Goal: Task Accomplishment & Management: Use online tool/utility

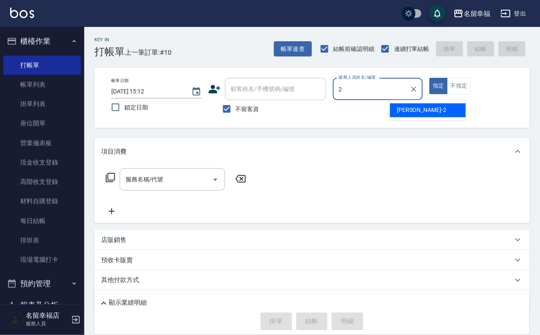
type input "碧涵-2"
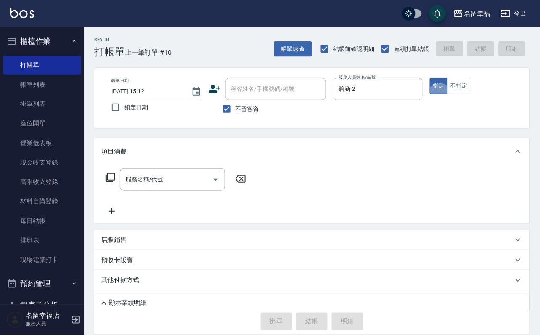
type button "true"
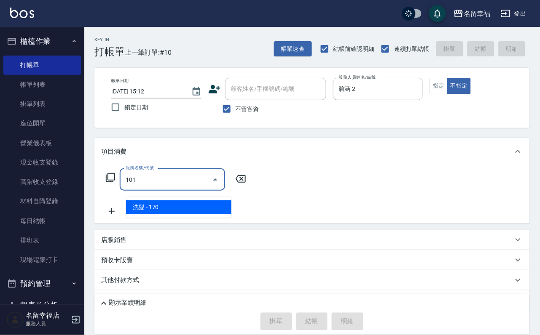
type input "洗髮(101)"
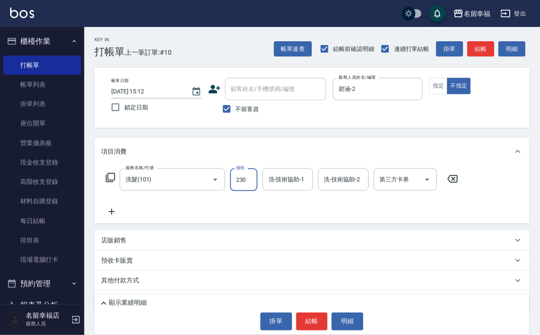
type input "230"
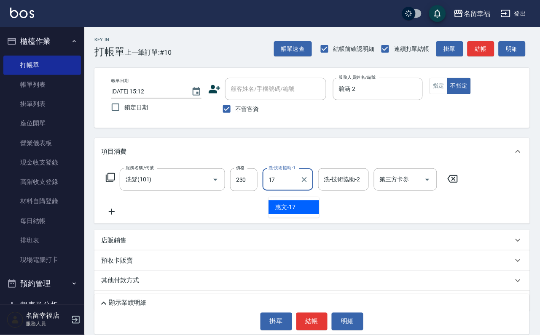
type input "惠文-17"
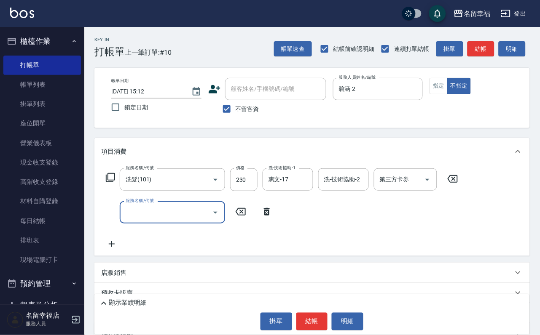
click at [265, 216] on icon at bounding box center [267, 212] width 6 height 8
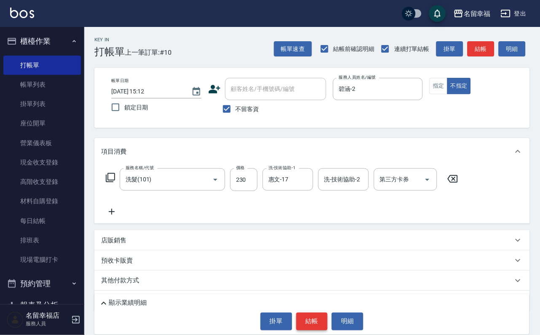
click at [308, 313] on button "結帳" at bounding box center [312, 322] width 32 height 18
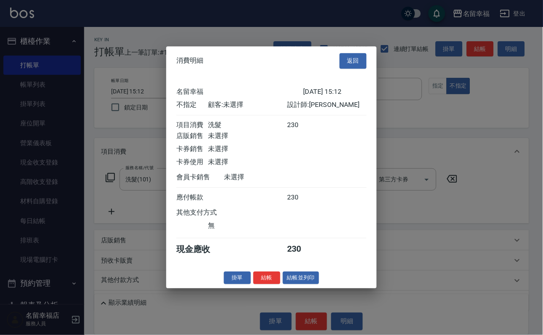
scroll to position [120, 0]
click at [287, 285] on button "結帳並列印" at bounding box center [301, 278] width 37 height 13
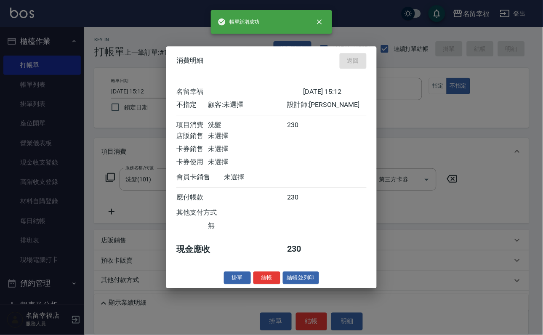
type input "[DATE] 16:12"
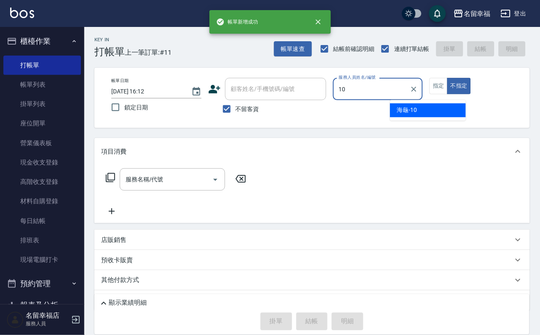
type input "海龜-10"
type button "false"
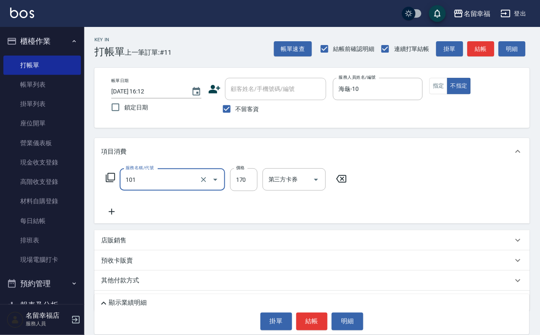
type input "洗髮(101)"
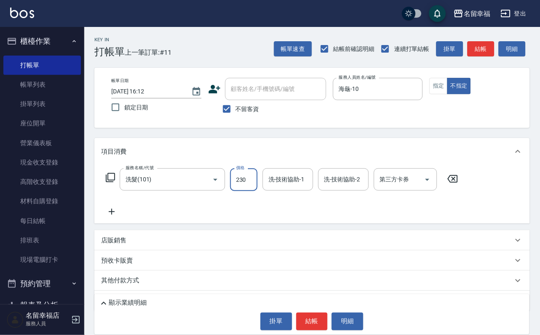
type input "230"
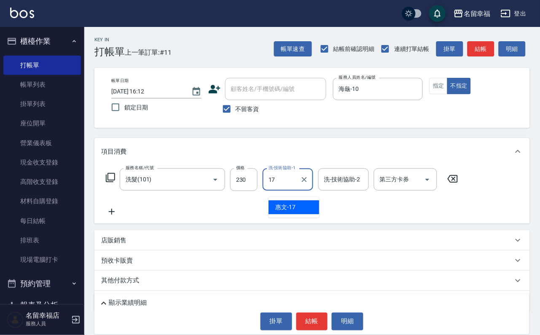
type input "惠文-17"
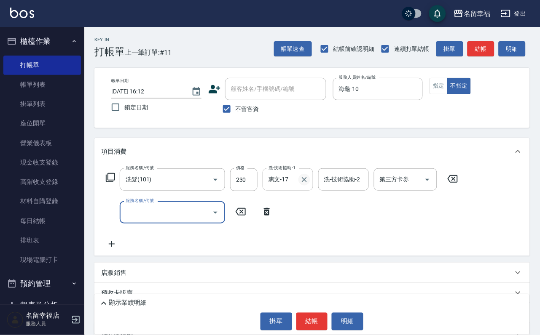
click at [308, 184] on icon "Clear" at bounding box center [304, 180] width 8 height 8
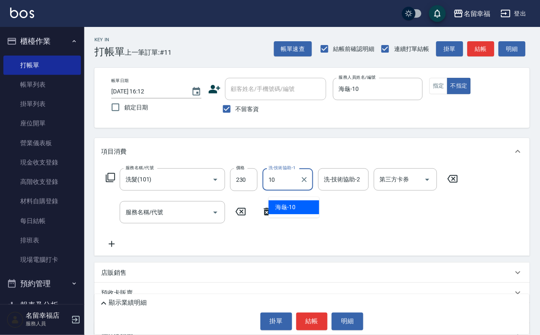
type input "海龜-10"
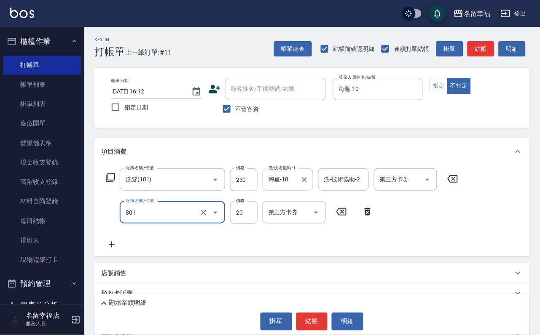
type input "潤絲(801)"
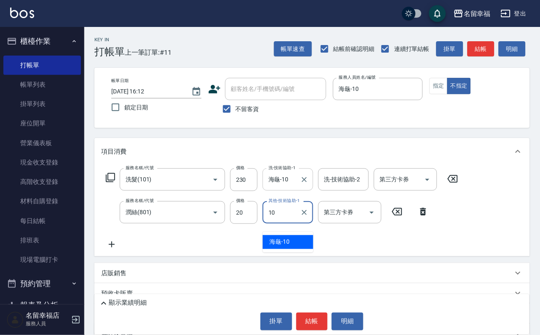
type input "海龜-10"
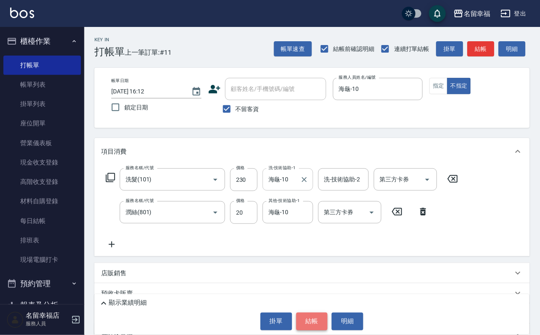
drag, startPoint x: 308, startPoint y: 320, endPoint x: 310, endPoint y: 312, distance: 8.2
click at [309, 320] on button "結帳" at bounding box center [312, 322] width 32 height 18
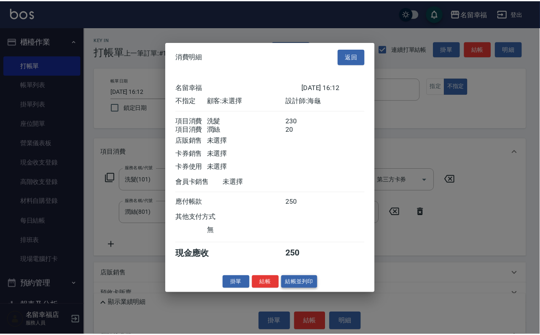
scroll to position [151, 0]
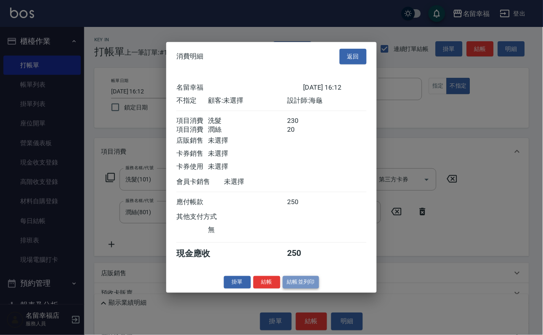
click at [296, 289] on button "結帳並列印" at bounding box center [301, 282] width 37 height 13
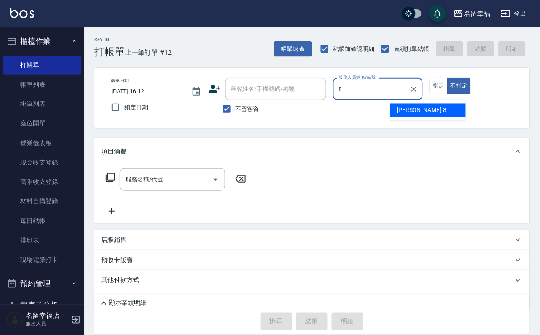
type input "[PERSON_NAME]-8"
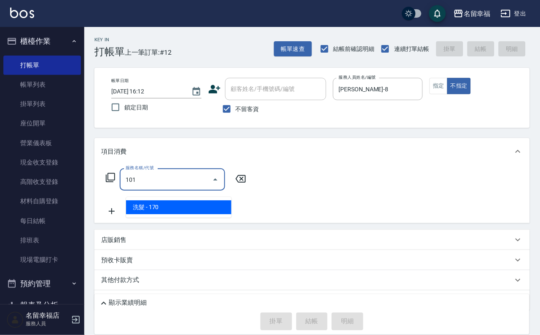
type input "洗髮(101)"
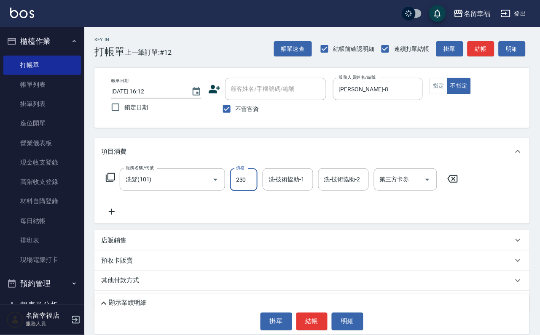
type input "230"
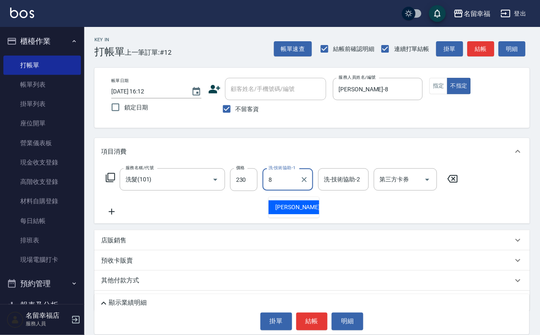
type input "[PERSON_NAME]-8"
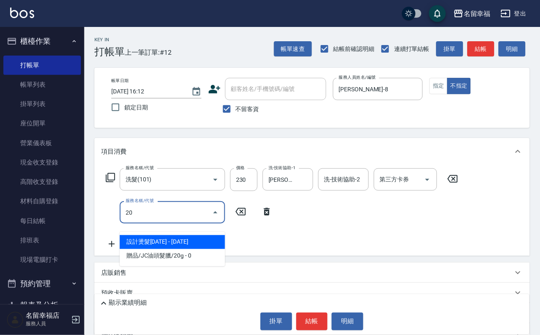
type input "202"
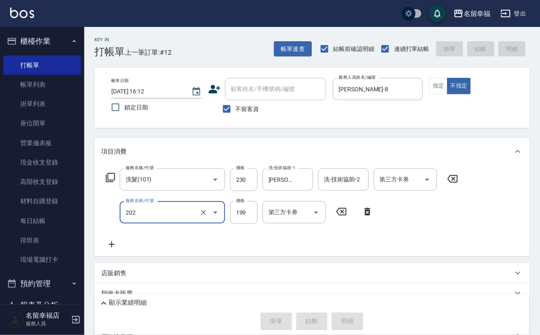
type input "[DATE] 16:14"
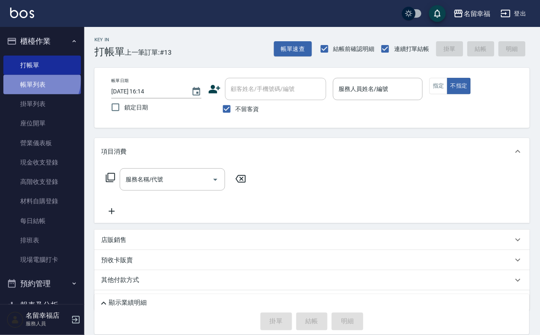
click at [40, 85] on link "帳單列表" at bounding box center [42, 84] width 78 height 19
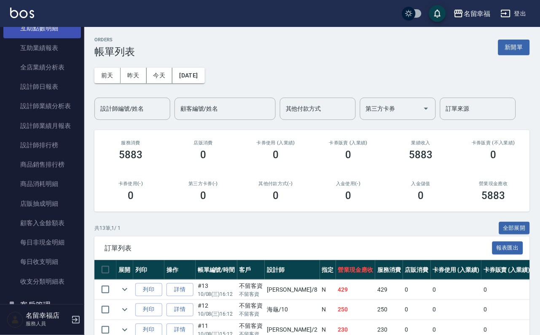
scroll to position [253, 0]
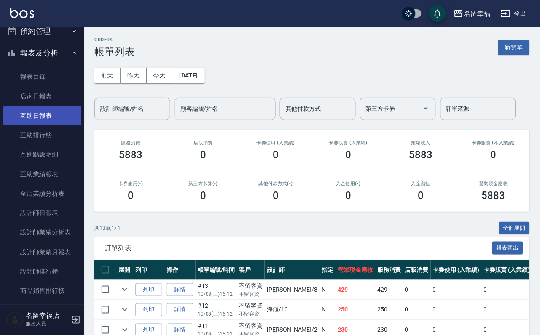
click at [50, 126] on link "互助日報表" at bounding box center [42, 115] width 78 height 19
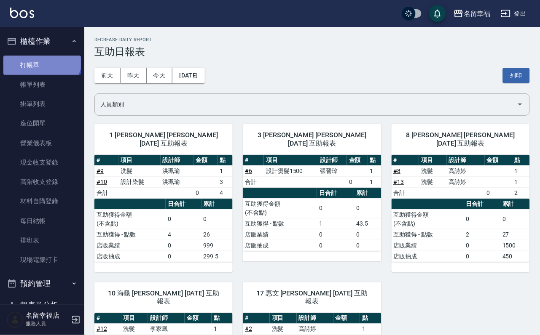
click at [37, 58] on link "打帳單" at bounding box center [42, 65] width 78 height 19
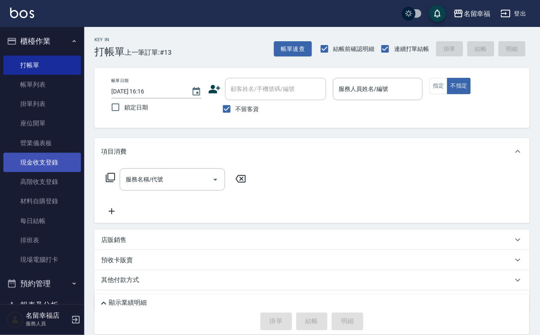
click at [56, 171] on link "現金收支登錄" at bounding box center [42, 162] width 78 height 19
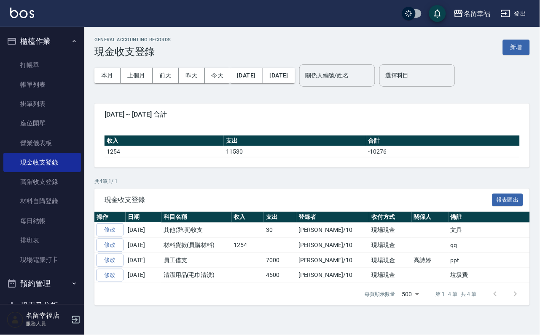
drag, startPoint x: 512, startPoint y: 42, endPoint x: 498, endPoint y: 66, distance: 27.4
click at [512, 42] on button "新增" at bounding box center [516, 48] width 27 height 16
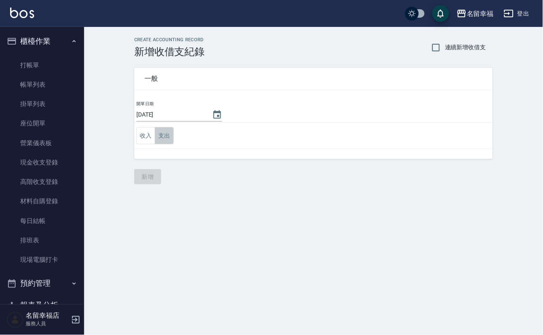
click at [172, 142] on button "支出" at bounding box center [164, 135] width 19 height 17
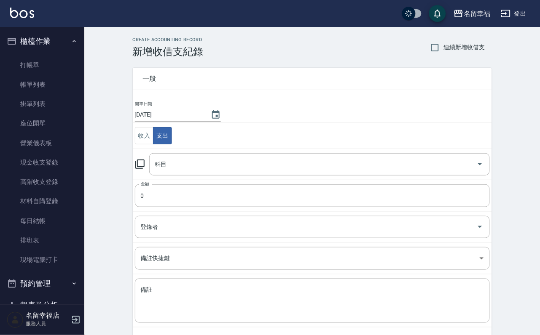
click at [137, 169] on icon at bounding box center [140, 164] width 10 height 10
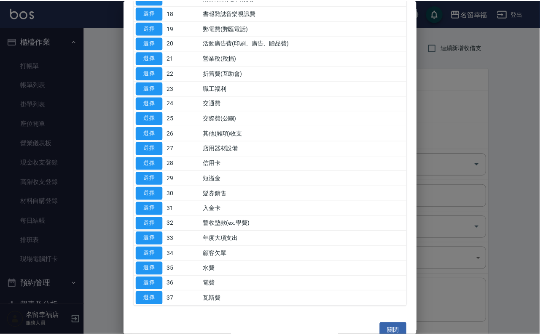
scroll to position [506, 0]
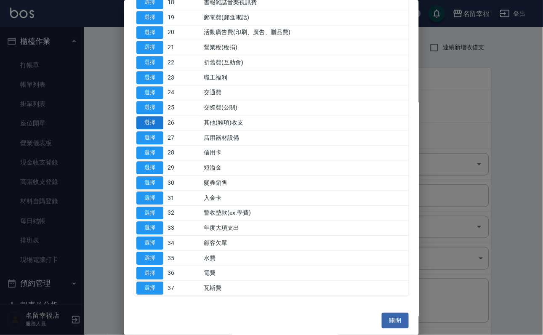
click at [159, 116] on button "選擇" at bounding box center [150, 122] width 27 height 13
type input "26 其他(雜項)收支"
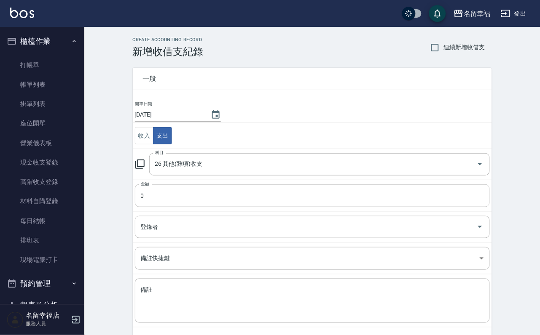
click at [167, 207] on input "0" at bounding box center [312, 196] width 355 height 23
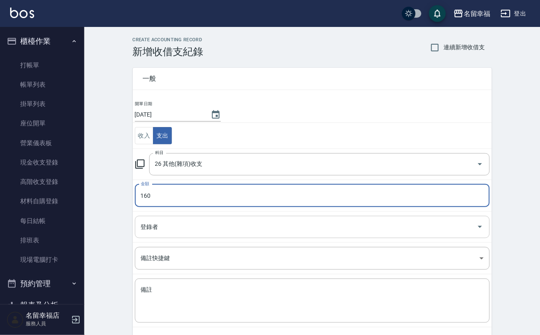
click at [179, 238] on div "登錄者" at bounding box center [312, 227] width 355 height 22
type input "160"
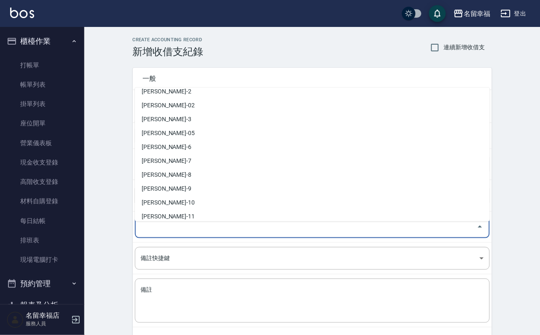
scroll to position [126, 0]
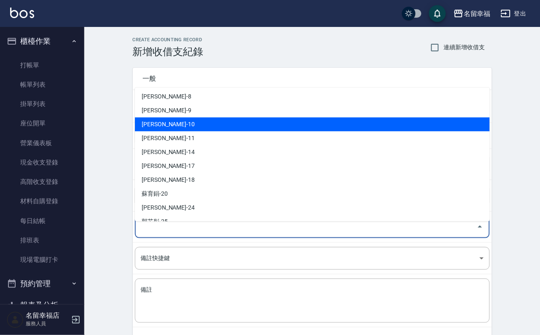
click at [177, 128] on li "[PERSON_NAME]-10" at bounding box center [312, 125] width 355 height 14
type input "[PERSON_NAME]-10"
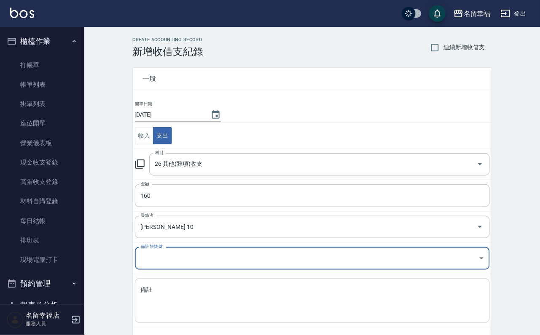
click at [206, 306] on textarea "備註" at bounding box center [312, 301] width 343 height 30
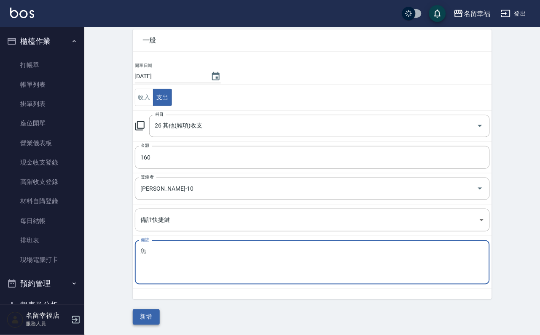
scroll to position [46, 0]
type textarea "魚"
click at [153, 313] on button "新增" at bounding box center [146, 318] width 27 height 16
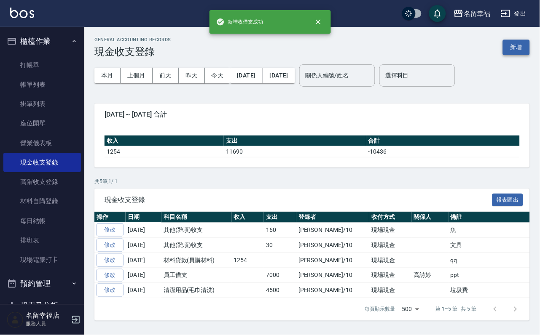
click at [507, 49] on button "新增" at bounding box center [516, 48] width 27 height 16
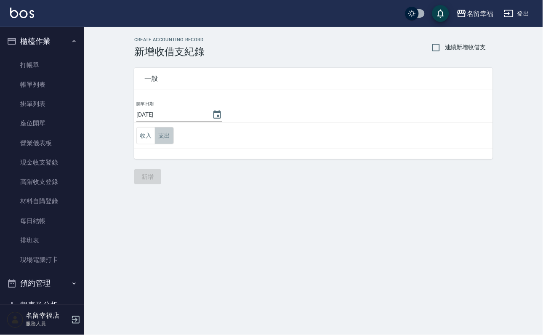
click at [171, 139] on button "支出" at bounding box center [164, 135] width 19 height 17
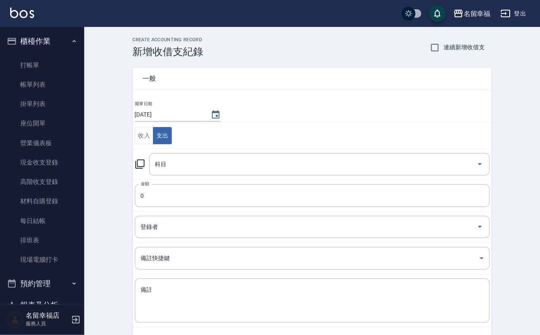
click at [145, 168] on icon at bounding box center [140, 164] width 10 height 10
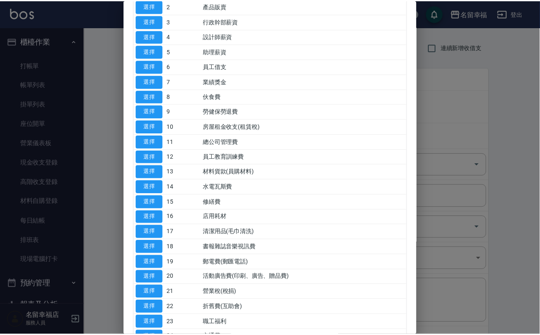
scroll to position [253, 0]
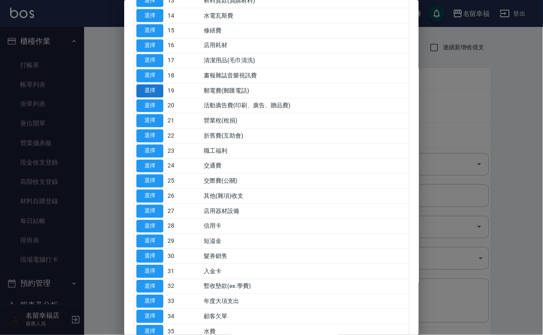
click at [153, 98] on button "選擇" at bounding box center [150, 91] width 27 height 13
type input "19 郵電費(郵匯電話)"
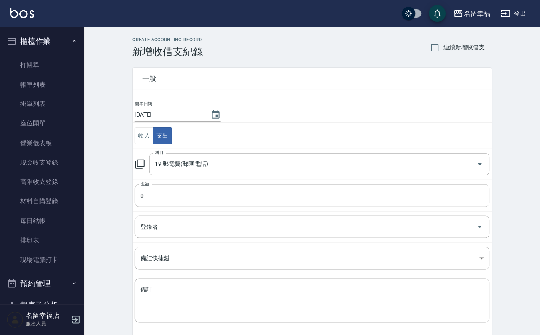
click at [160, 198] on input "0" at bounding box center [312, 196] width 355 height 23
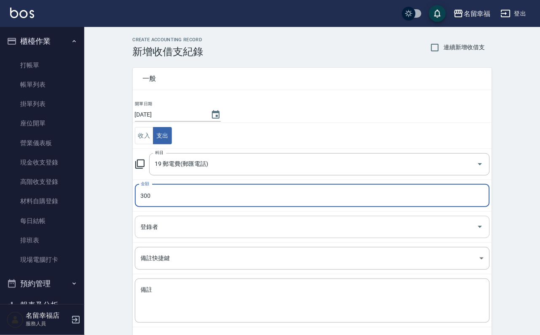
type input "300"
click at [171, 235] on input "登錄者" at bounding box center [306, 227] width 335 height 15
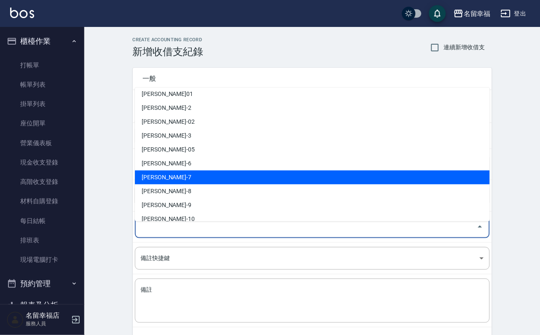
scroll to position [63, 0]
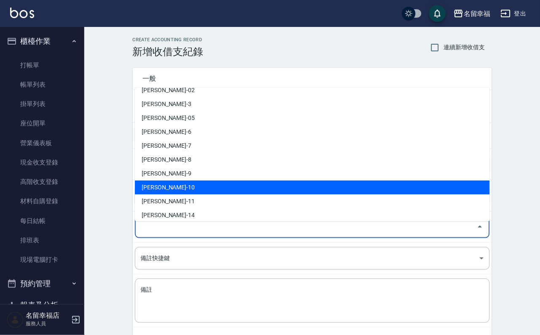
click at [179, 188] on li "[PERSON_NAME]-10" at bounding box center [312, 188] width 355 height 14
type input "[PERSON_NAME]-10"
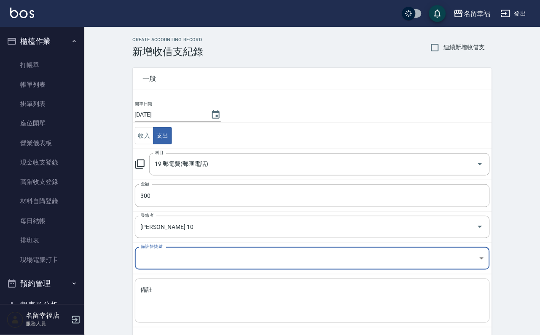
click at [173, 300] on textarea "備註" at bounding box center [312, 301] width 343 height 30
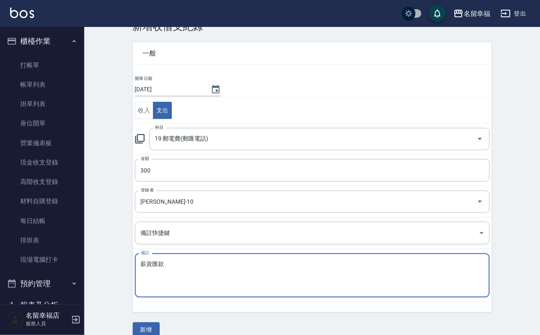
scroll to position [46, 0]
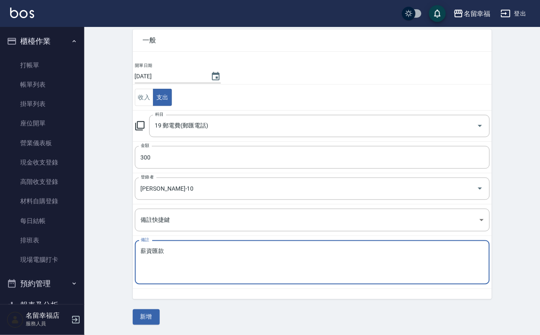
type textarea "薪資匯款"
click at [158, 318] on button "新增" at bounding box center [146, 318] width 27 height 16
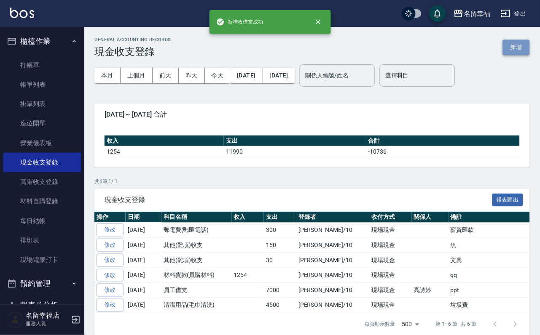
click at [520, 49] on button "新增" at bounding box center [516, 48] width 27 height 16
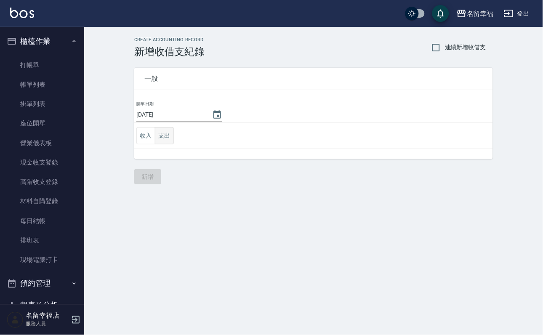
click at [173, 139] on button "支出" at bounding box center [164, 135] width 19 height 17
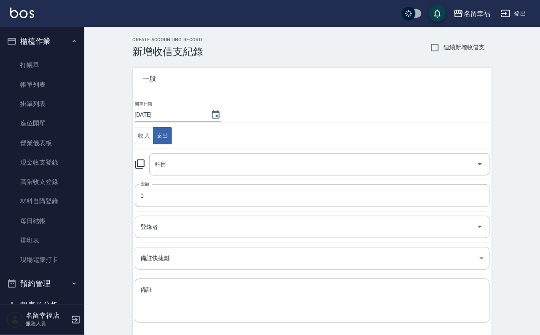
click at [139, 169] on icon at bounding box center [139, 164] width 9 height 9
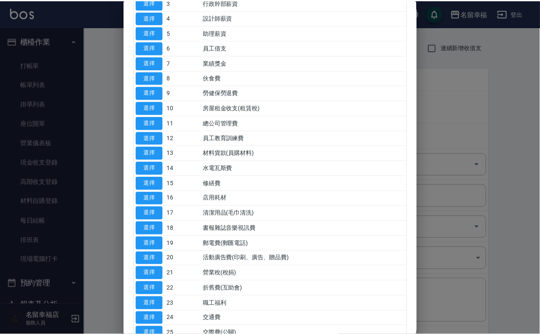
scroll to position [253, 0]
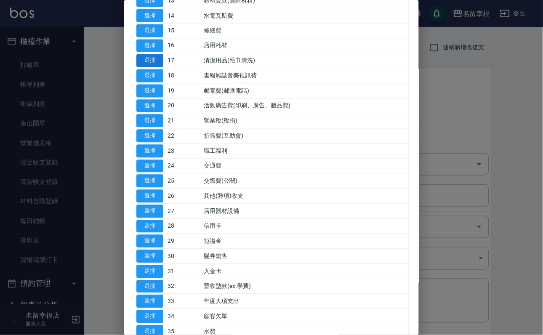
click at [161, 67] on button "選擇" at bounding box center [150, 60] width 27 height 13
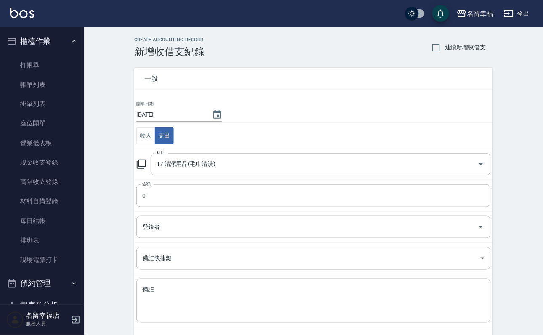
type input "17 清潔用品(毛巾清洗)"
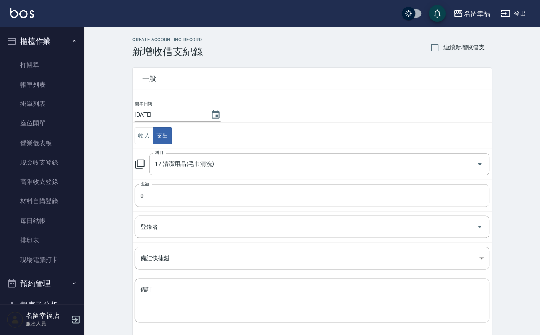
click at [181, 203] on input "0" at bounding box center [312, 196] width 355 height 23
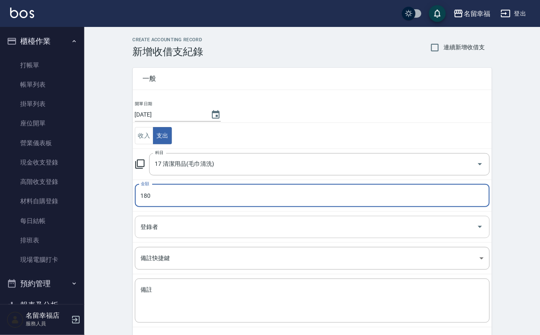
type input "180"
click at [184, 232] on input "登錄者" at bounding box center [306, 227] width 335 height 15
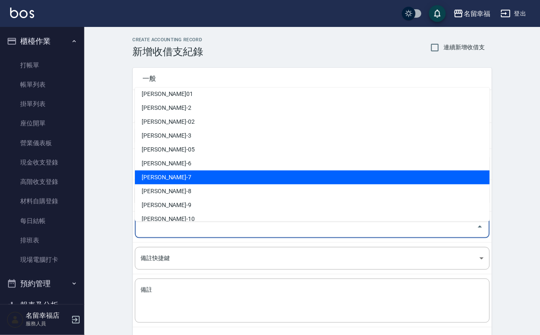
scroll to position [63, 0]
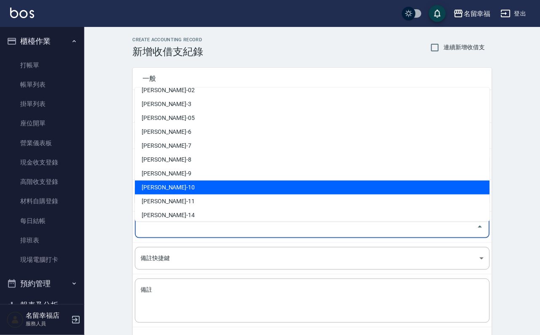
click at [195, 190] on li "[PERSON_NAME]-10" at bounding box center [312, 188] width 355 height 14
type input "[PERSON_NAME]-10"
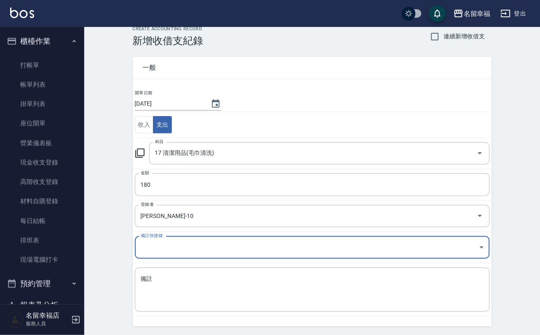
scroll to position [46, 0]
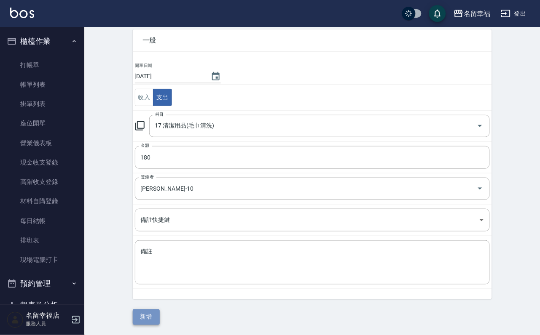
click at [151, 317] on button "新增" at bounding box center [146, 318] width 27 height 16
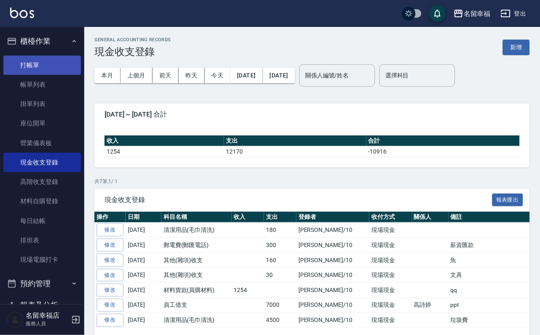
click at [18, 72] on link "打帳單" at bounding box center [42, 65] width 78 height 19
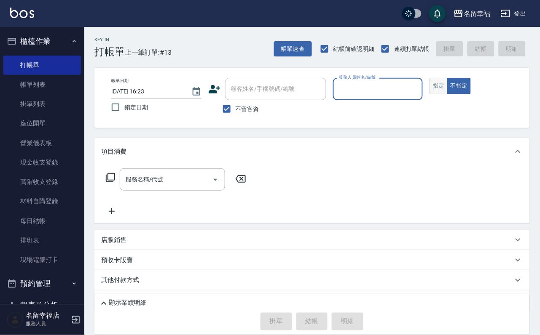
click at [447, 94] on button "指定" at bounding box center [438, 86] width 18 height 16
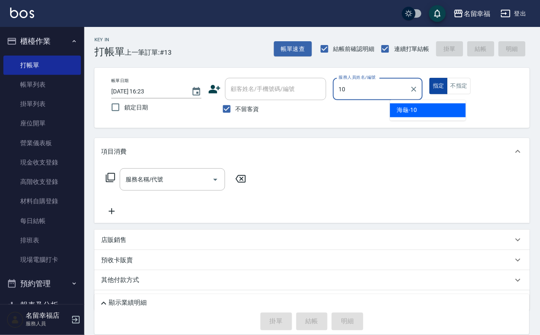
type input "海龜-10"
type button "true"
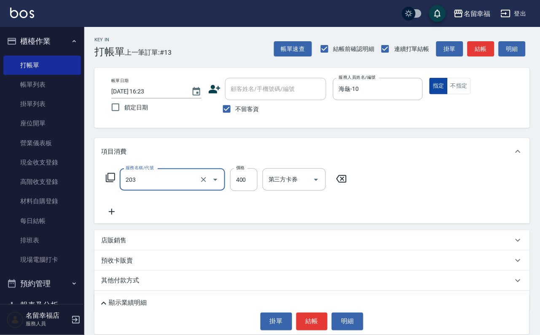
type input "指定單剪(203)"
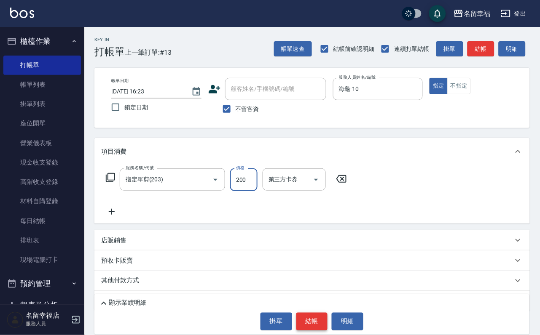
type input "200"
click at [320, 314] on button "結帳" at bounding box center [312, 322] width 32 height 18
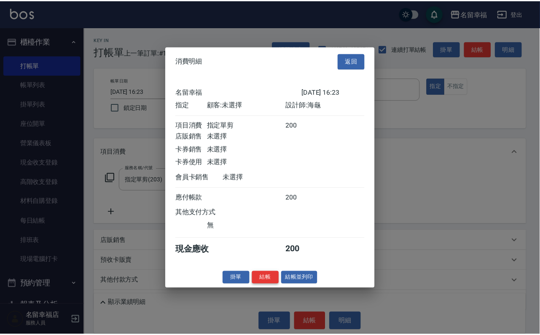
scroll to position [104, 0]
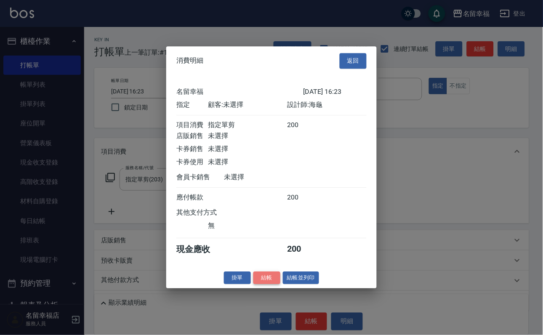
click at [265, 285] on button "結帳" at bounding box center [267, 278] width 27 height 13
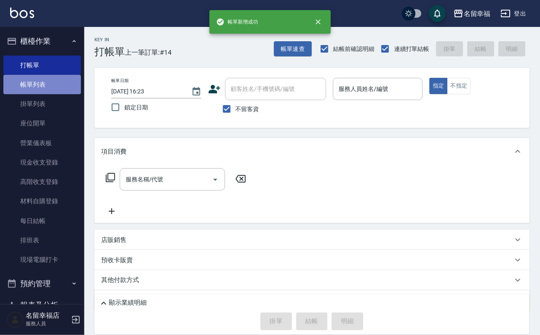
click at [53, 94] on link "帳單列表" at bounding box center [42, 84] width 78 height 19
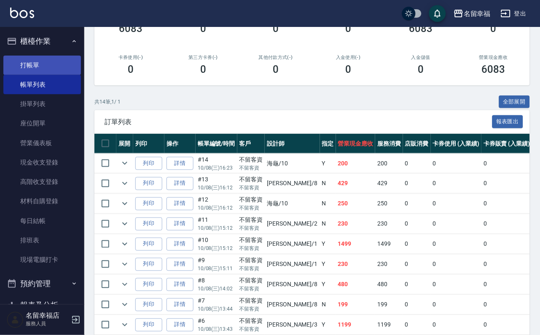
click at [45, 68] on link "打帳單" at bounding box center [42, 65] width 78 height 19
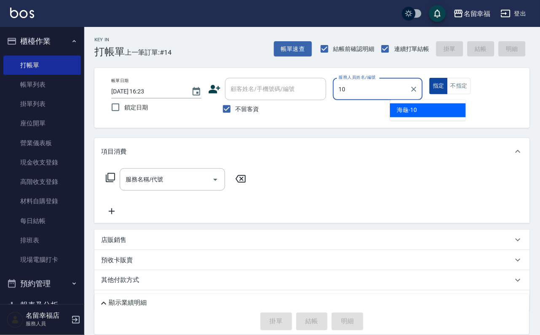
type input "海龜-10"
type button "true"
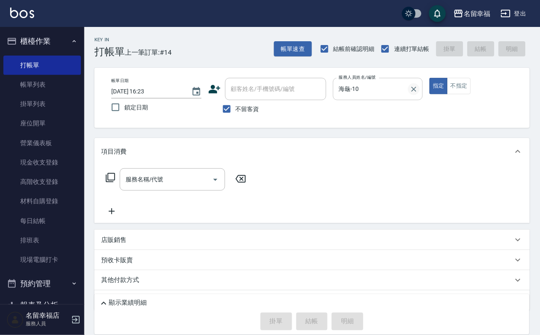
click at [418, 85] on icon "Clear" at bounding box center [414, 89] width 8 height 8
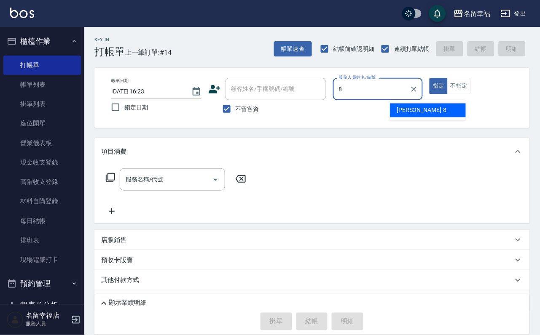
type input "[PERSON_NAME]-8"
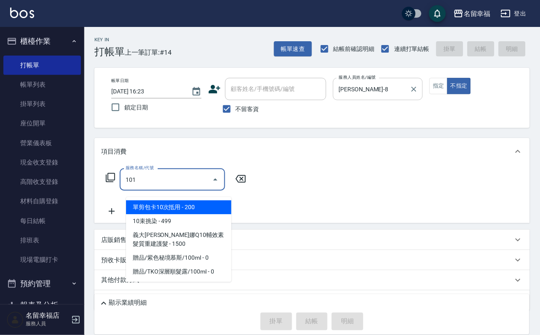
type input "1010"
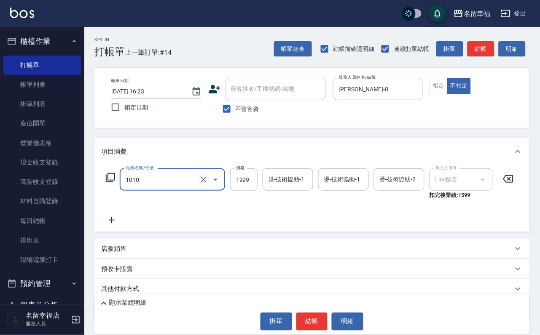
click at [199, 184] on icon "Clear" at bounding box center [203, 180] width 8 height 8
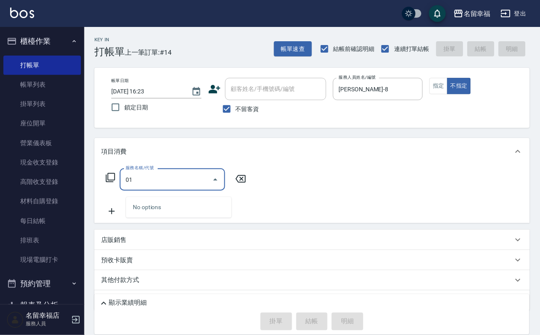
type input "0"
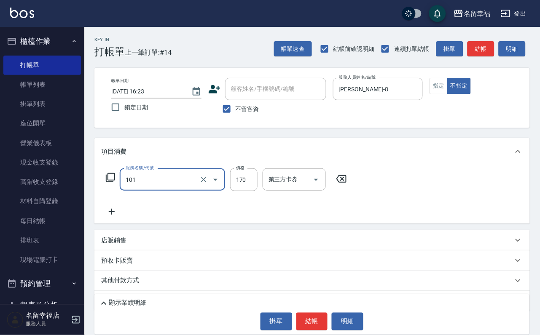
type input "洗髮(101)"
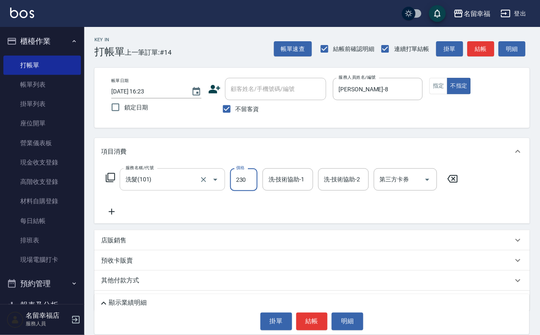
type input "230"
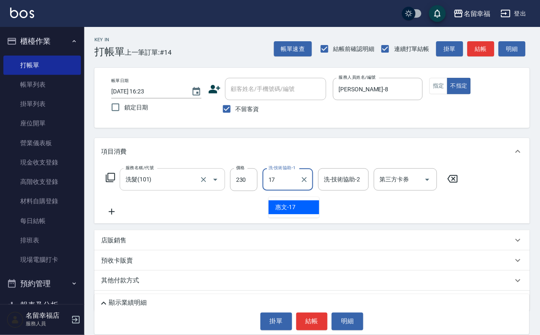
type input "惠文-17"
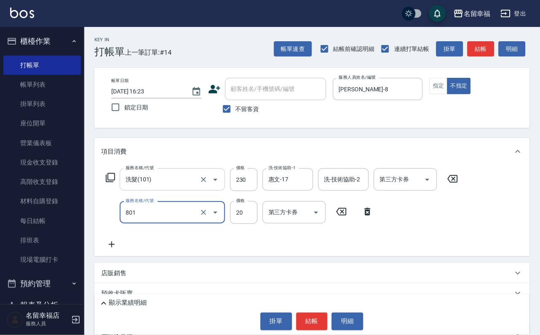
type input "潤絲(801)"
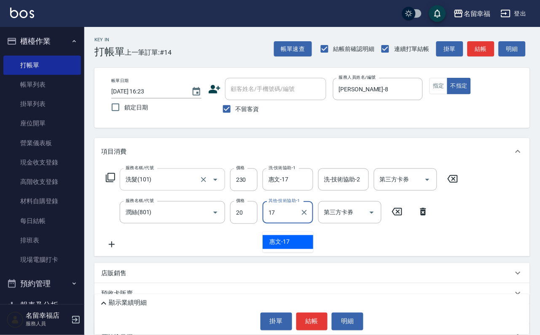
type input "惠文-17"
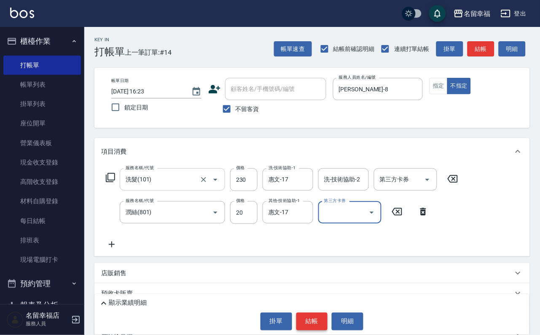
click at [307, 316] on button "結帳" at bounding box center [312, 322] width 32 height 18
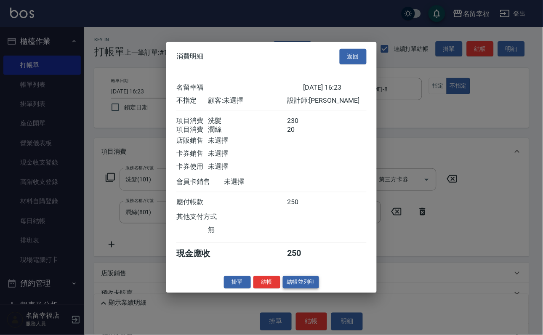
scroll to position [151, 0]
click at [293, 289] on button "結帳並列印" at bounding box center [301, 282] width 37 height 13
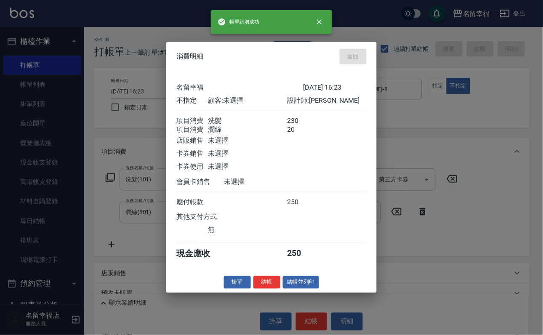
type input "[DATE] 16:50"
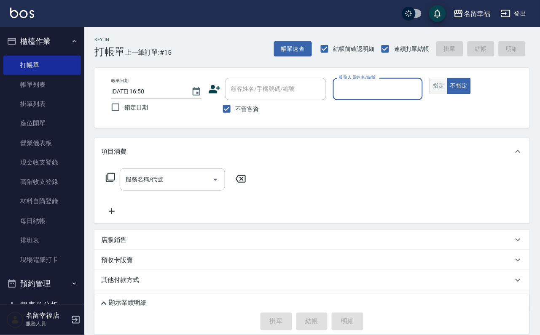
click at [447, 94] on button "指定" at bounding box center [438, 86] width 18 height 16
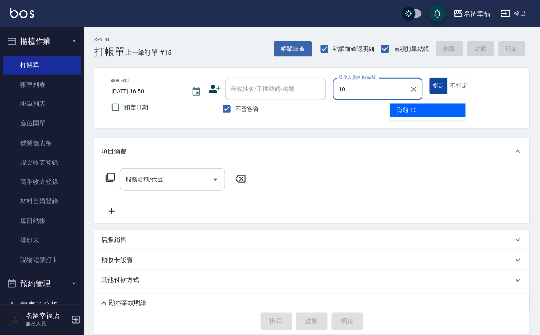
type input "海龜-10"
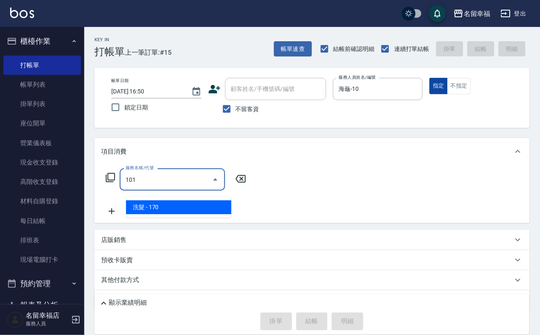
type input "洗髮(101)"
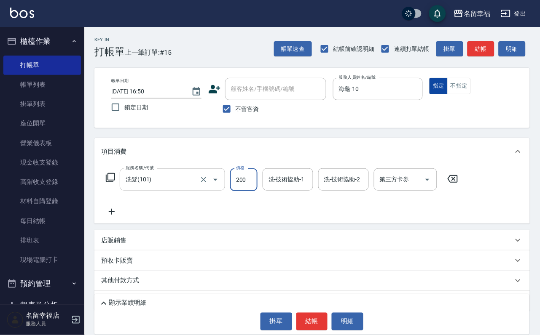
type input "200"
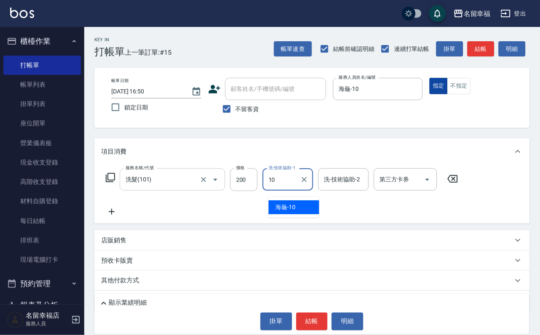
type input "海龜-10"
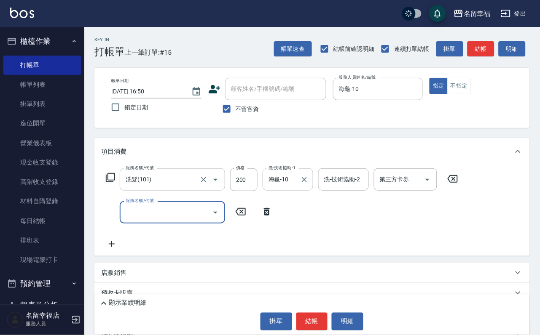
click at [308, 183] on icon "Clear" at bounding box center [304, 180] width 8 height 8
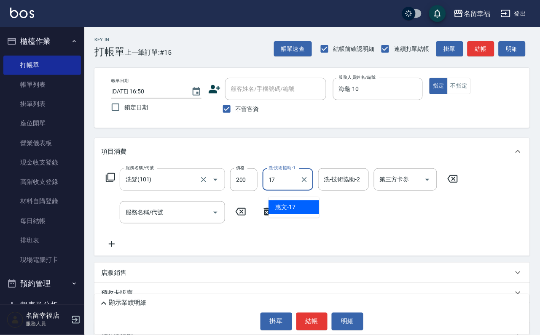
type input "惠文-17"
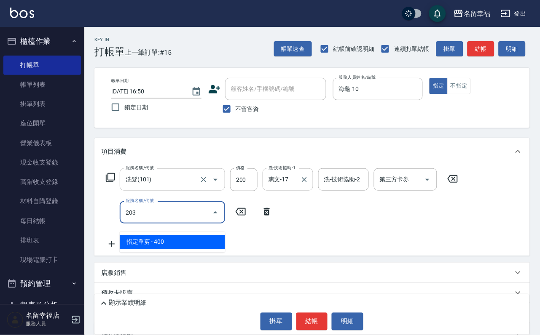
type input "指定單剪(203)"
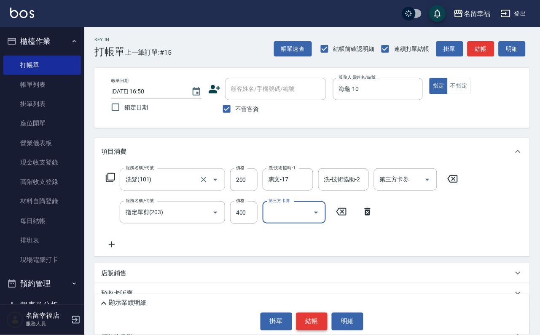
click at [311, 326] on button "結帳" at bounding box center [312, 322] width 32 height 18
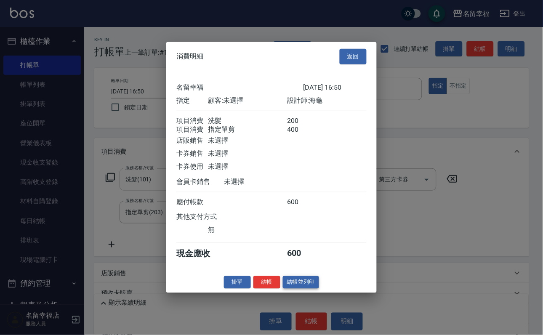
scroll to position [126, 0]
click at [266, 289] on button "結帳" at bounding box center [267, 282] width 27 height 13
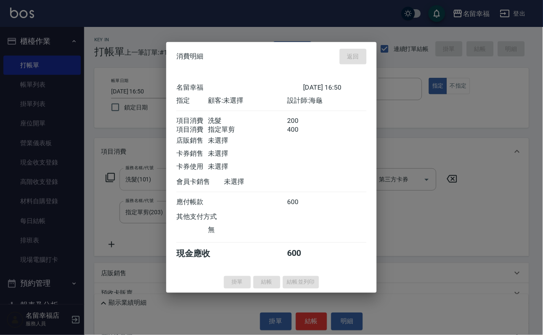
type input "[DATE] 17:05"
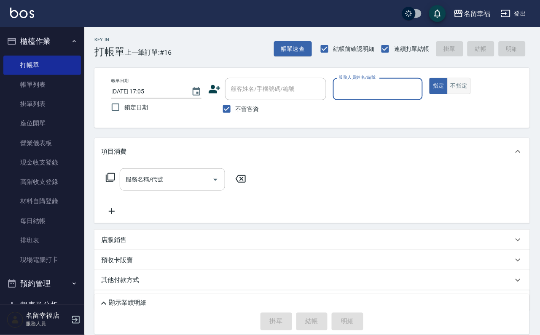
click at [471, 94] on button "不指定" at bounding box center [459, 86] width 24 height 16
type input "碧涵-2"
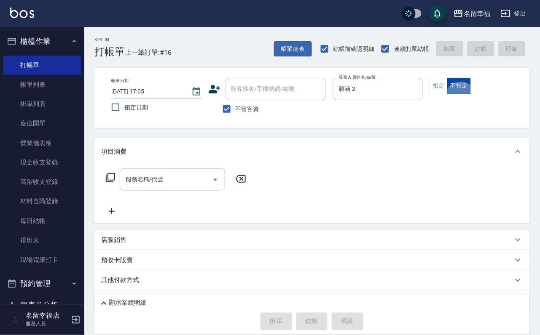
type button "false"
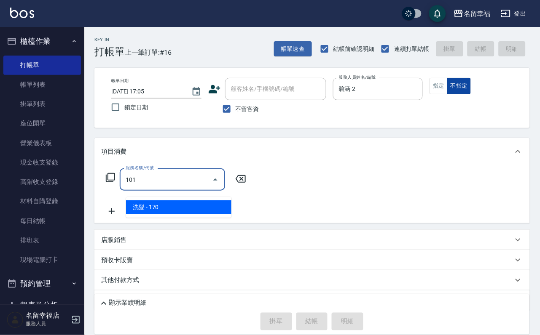
type input "洗髮(101)"
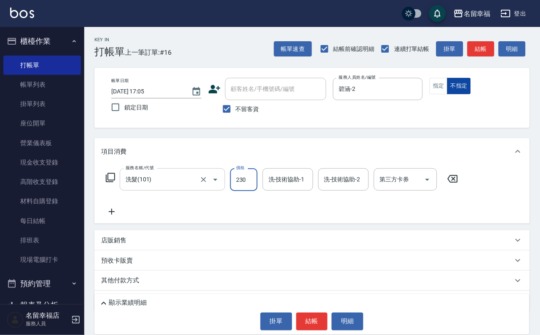
type input "230"
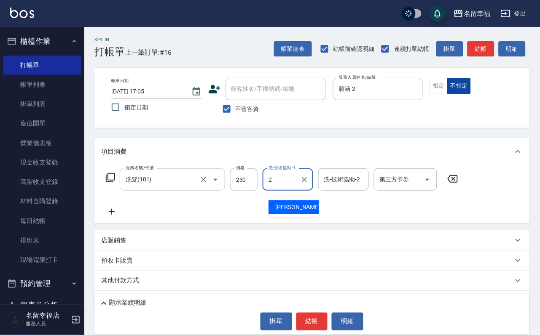
type input "碧涵-2"
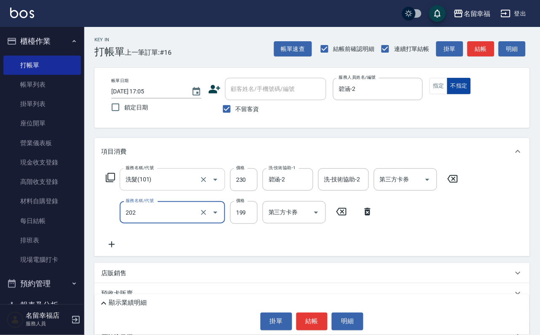
type input "不指定單剪(202)"
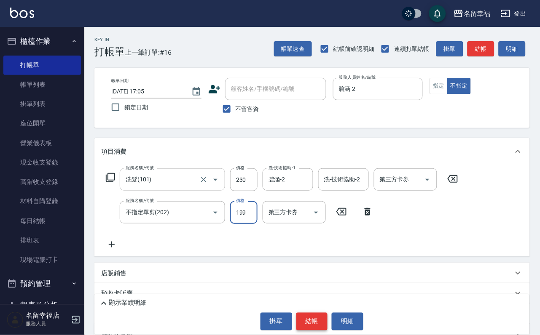
click at [308, 325] on button "結帳" at bounding box center [312, 322] width 32 height 18
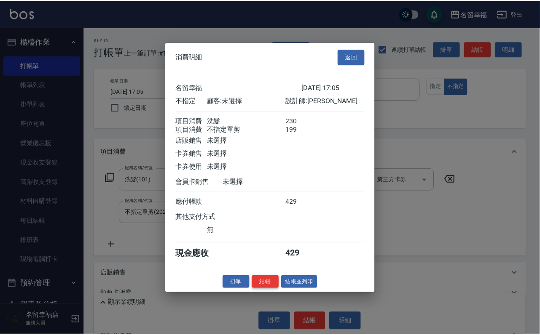
scroll to position [151, 0]
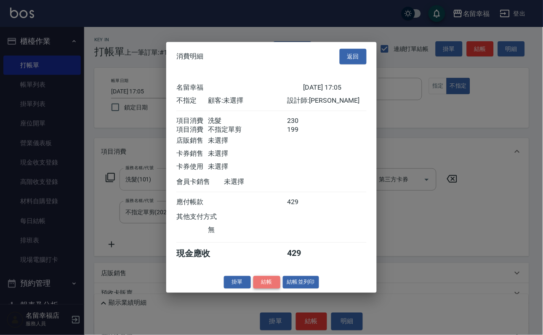
click at [264, 289] on button "結帳" at bounding box center [267, 282] width 27 height 13
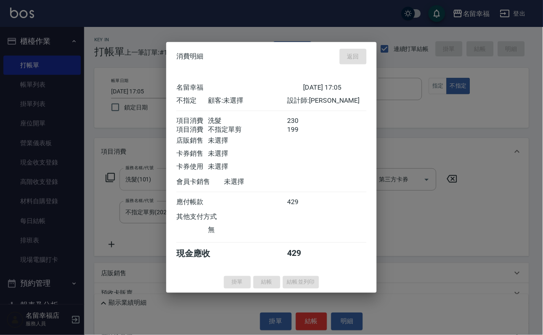
type input "[DATE] 17:21"
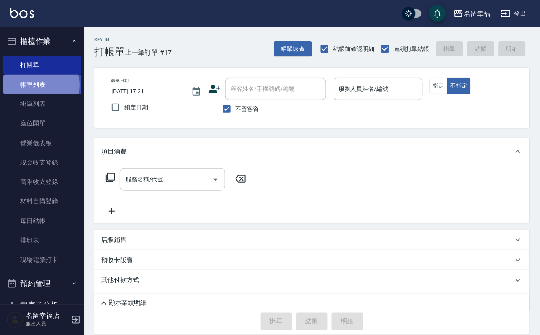
click at [40, 90] on link "帳單列表" at bounding box center [42, 84] width 78 height 19
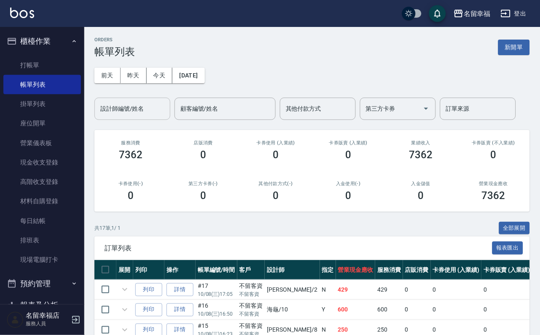
drag, startPoint x: 132, startPoint y: 113, endPoint x: 131, endPoint y: 108, distance: 5.1
click at [133, 113] on input "設計師編號/姓名" at bounding box center [132, 109] width 68 height 15
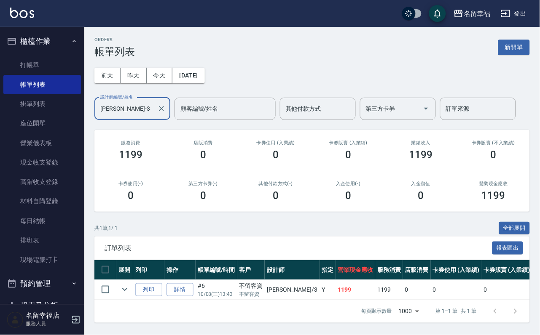
scroll to position [44, 0]
type input "[PERSON_NAME]-3"
click at [21, 65] on link "打帳單" at bounding box center [42, 65] width 78 height 19
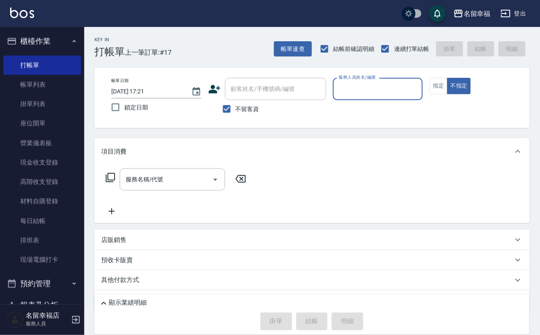
click at [423, 100] on div "服務人員姓名/編號" at bounding box center [378, 89] width 90 height 22
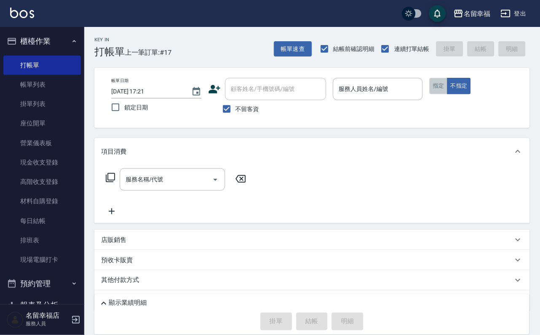
click at [447, 94] on button "指定" at bounding box center [438, 86] width 18 height 16
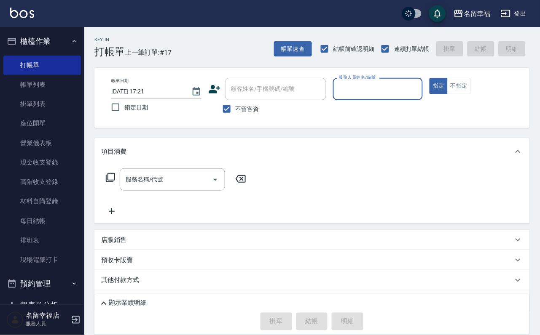
click at [419, 94] on input "服務人員姓名/編號" at bounding box center [378, 89] width 83 height 15
type input "[PERSON_NAME]-3"
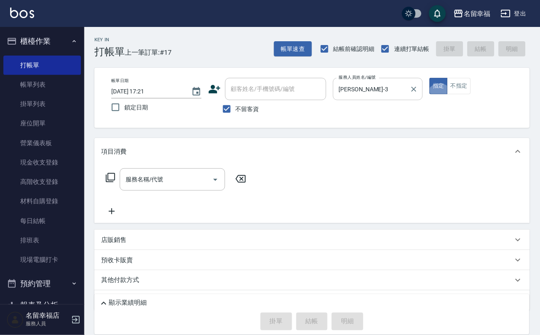
type button "true"
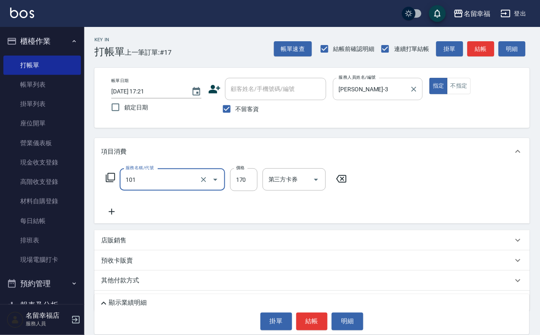
type input "洗髮(101)"
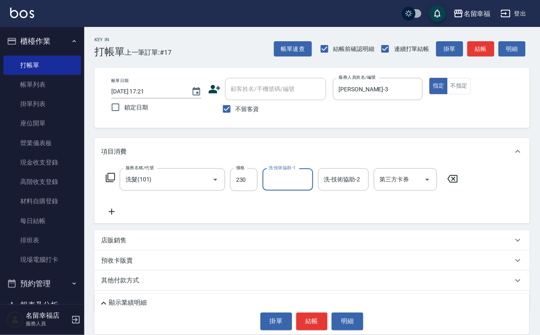
click at [264, 191] on div "服務名稱/代號 洗髮(101) 服務名稱/代號 價格 230 價格 洗-技術協助-1 洗-技術協助-1 洗-技術協助-2 洗-技術協助-2 第三方卡券 第三方…" at bounding box center [282, 180] width 362 height 23
click at [257, 187] on input "230" at bounding box center [243, 180] width 27 height 23
type input "250"
type input "惠文-17"
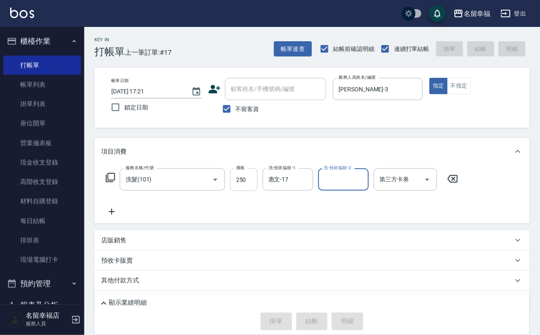
type input "[DATE] 17:22"
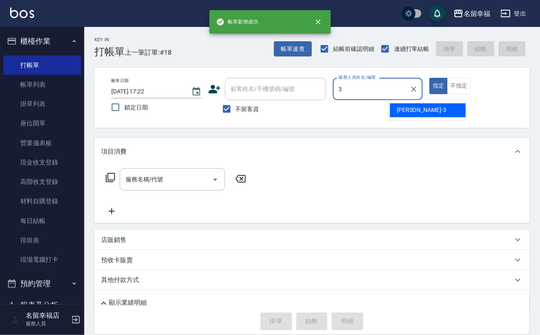
type input "[PERSON_NAME]-3"
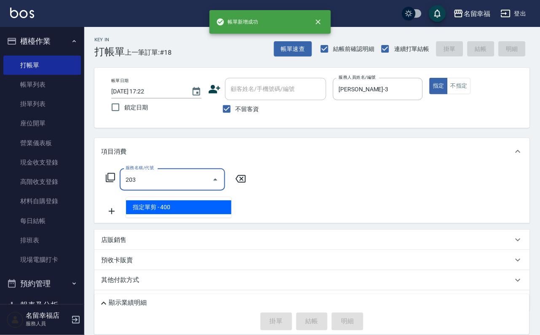
type input "指定單剪(203)"
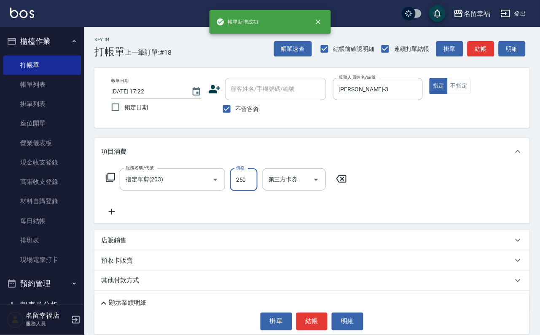
type input "250"
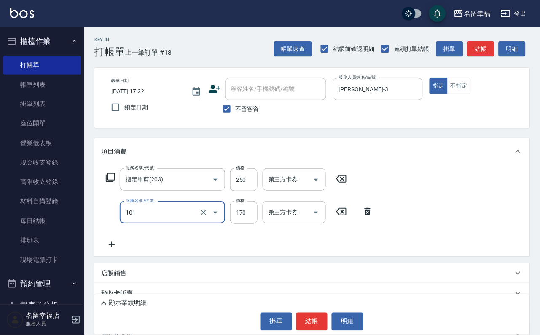
type input "洗髮(101)"
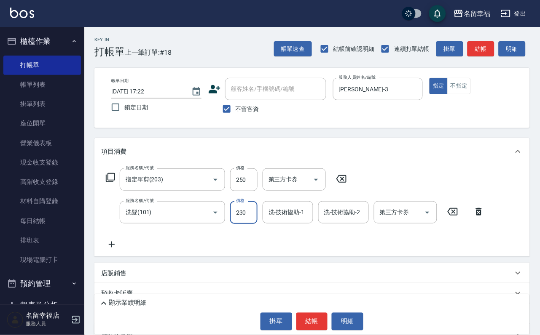
type input "230"
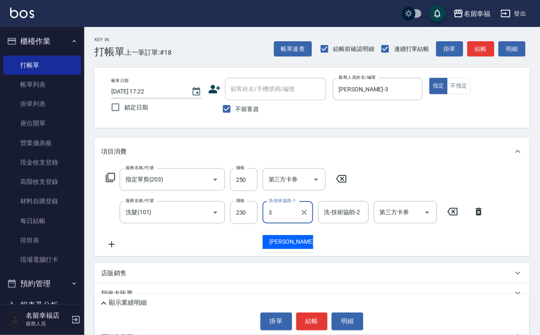
type input "[PERSON_NAME]-3"
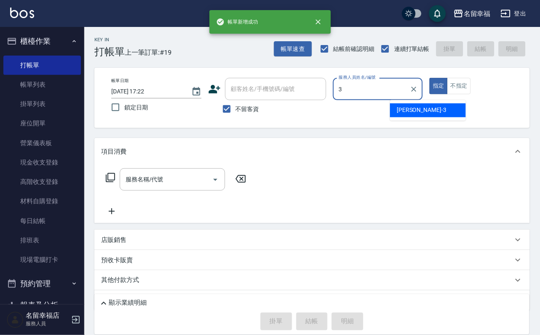
type input "[PERSON_NAME]-3"
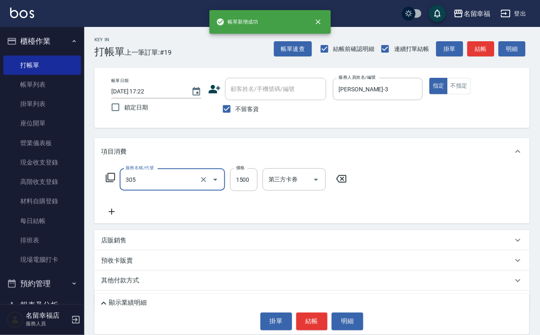
type input "設計燙髮1500(305)"
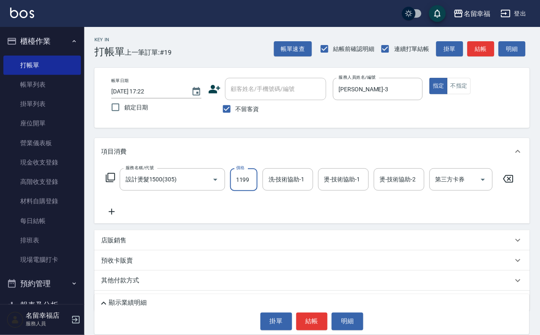
scroll to position [0, 0]
type input "1199"
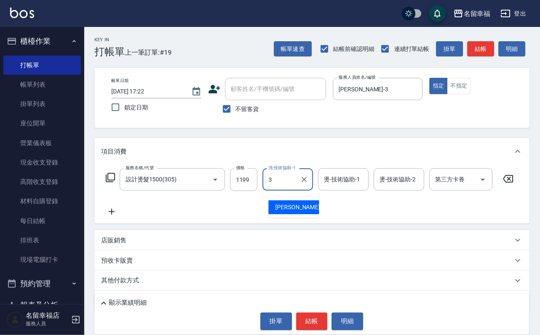
type input "[PERSON_NAME]-3"
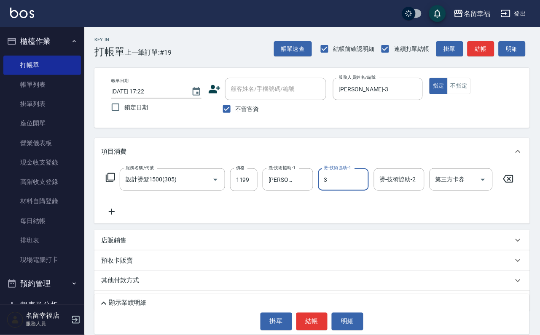
type input "[PERSON_NAME]-3"
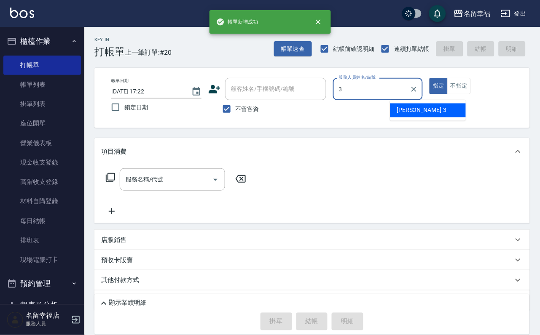
type input "[PERSON_NAME]-3"
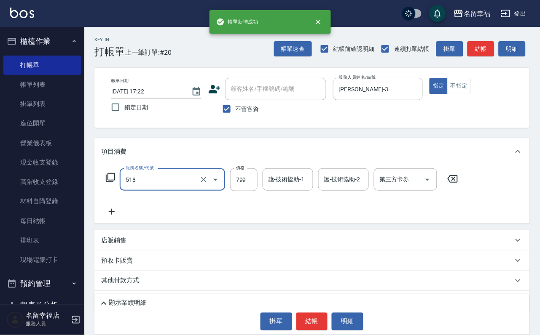
type input "水光針護髮(518)"
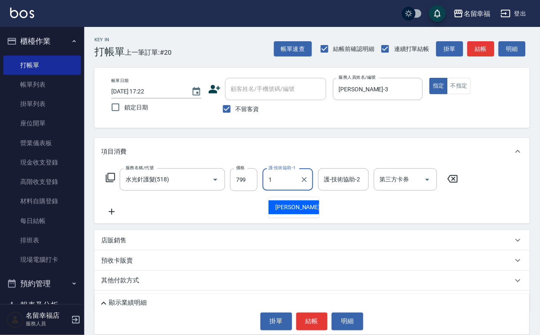
type input "[PERSON_NAME]-1"
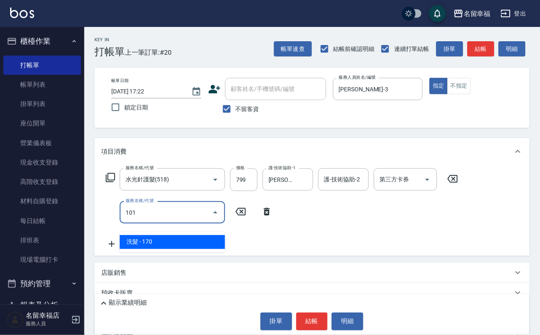
type input "洗髮(101)"
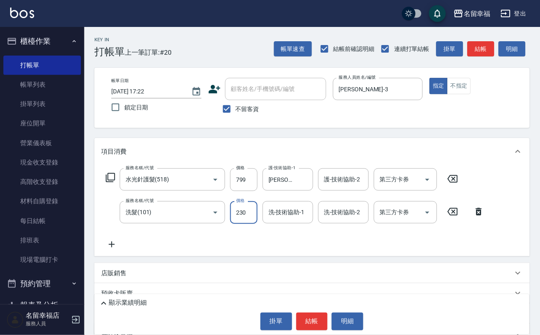
type input "230"
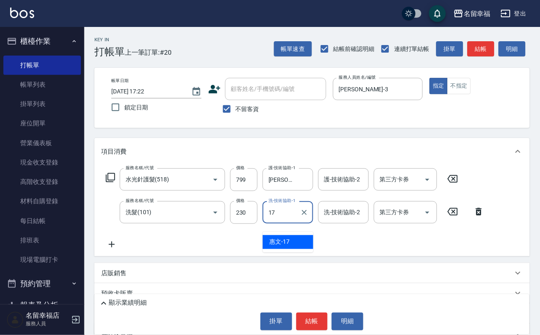
type input "惠文-17"
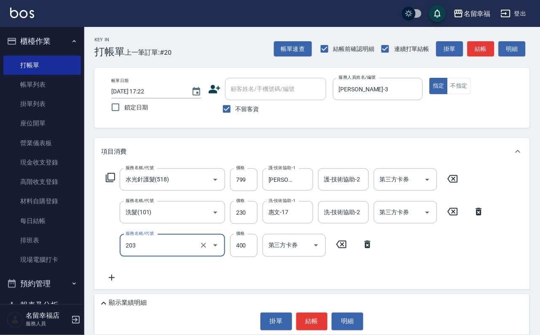
type input "指定單剪(203)"
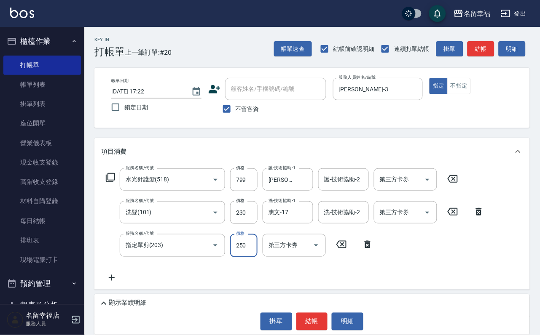
type input "250"
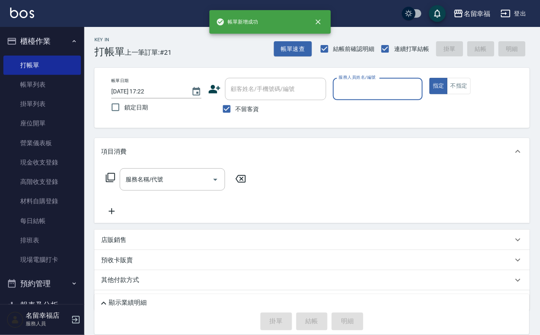
click at [80, 98] on nav "櫃檯作業 打帳單 帳單列表 掛單列表 座位開單 營業儀表板 現金收支登錄 高階收支登錄 材料自購登錄 每日結帳 排班表 現場電腦打卡 預約管理 預約管理 單日…" at bounding box center [42, 166] width 84 height 278
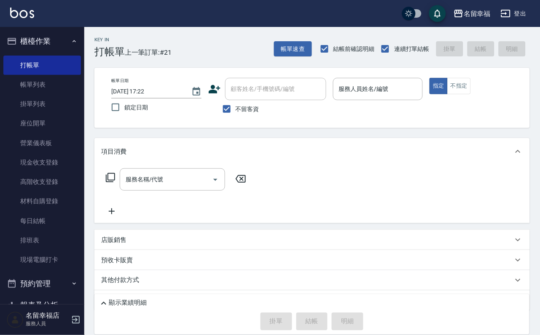
click at [70, 94] on link "帳單列表" at bounding box center [42, 84] width 78 height 19
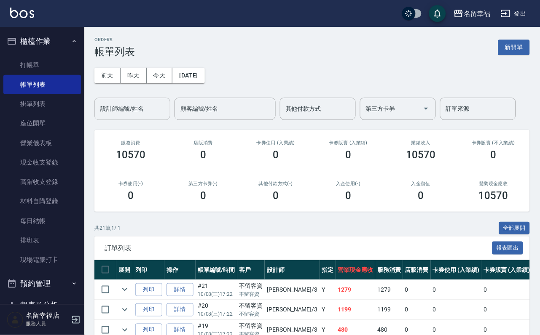
click at [136, 116] on input "設計師編號/姓名" at bounding box center [132, 109] width 68 height 15
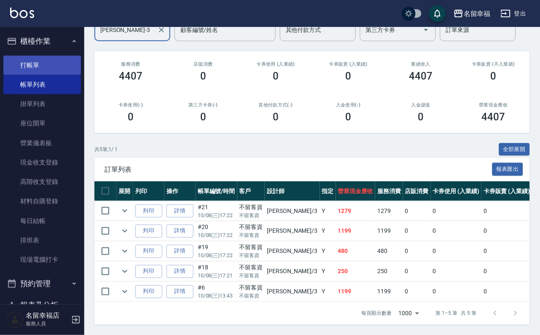
type input "[PERSON_NAME]-3"
click at [30, 74] on link "打帳單" at bounding box center [42, 65] width 78 height 19
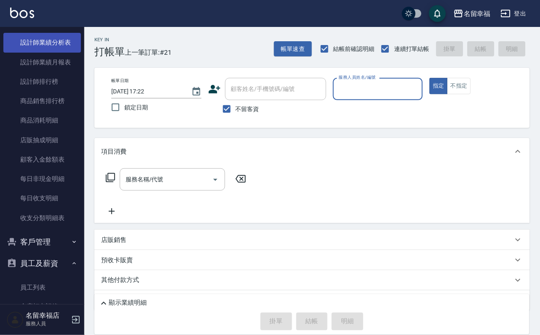
scroll to position [442, 0]
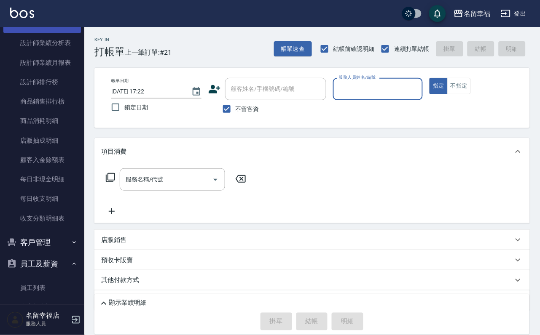
click at [57, 33] on link "設計師日報表" at bounding box center [42, 23] width 78 height 19
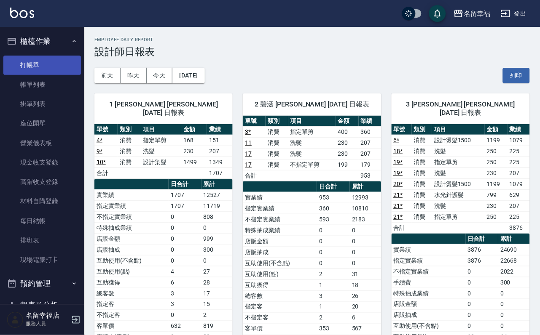
click at [37, 67] on link "打帳單" at bounding box center [42, 65] width 78 height 19
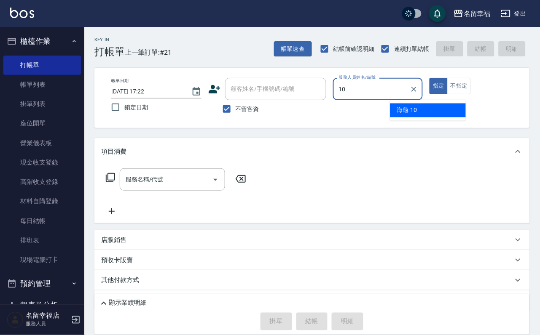
type input "海龜-10"
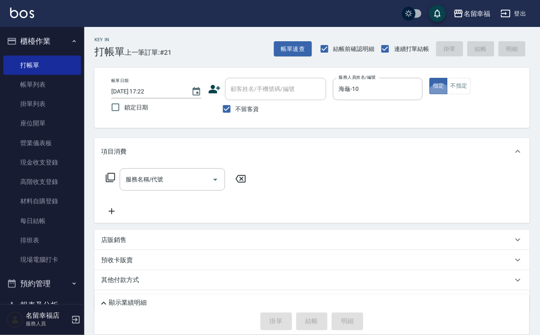
type button "true"
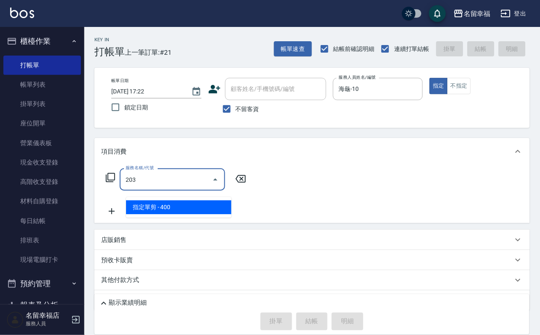
type input "指定單剪(203)"
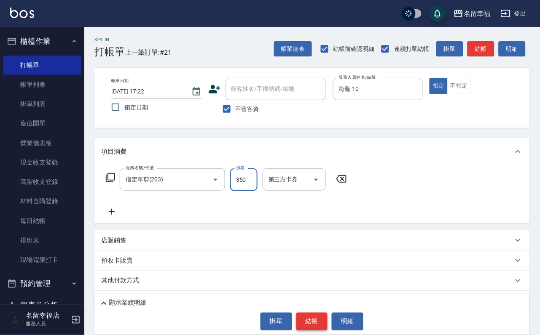
type input "350"
click at [318, 313] on button "結帳" at bounding box center [312, 322] width 32 height 18
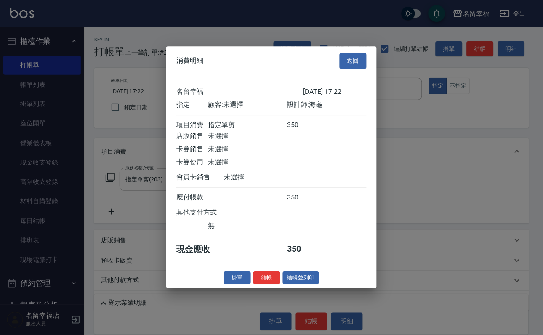
scroll to position [104, 0]
click at [260, 285] on button "結帳" at bounding box center [267, 278] width 27 height 13
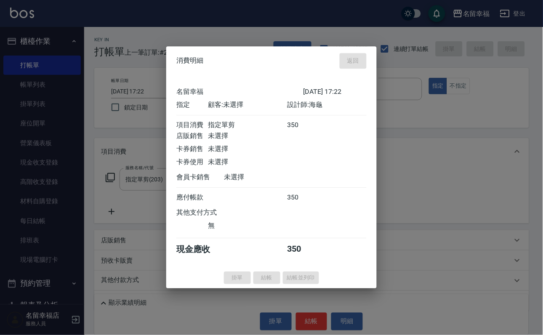
type input "[DATE] 17:49"
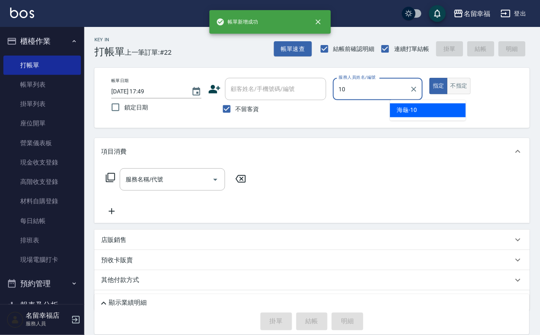
type input "海龜-10"
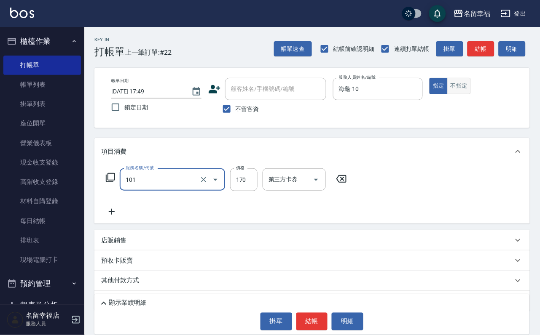
type input "洗髮(101)"
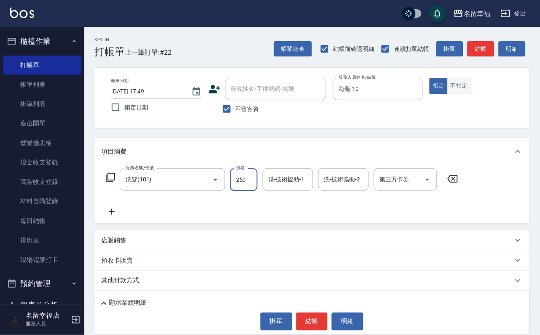
type input "250"
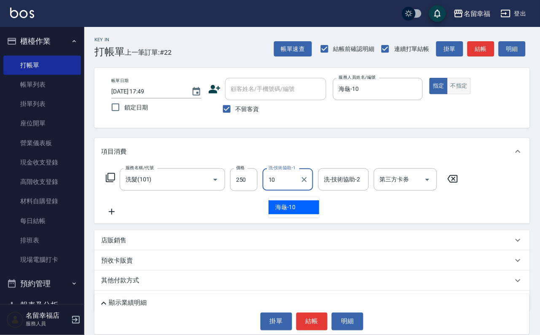
type input "1"
type input "[PERSON_NAME]-8"
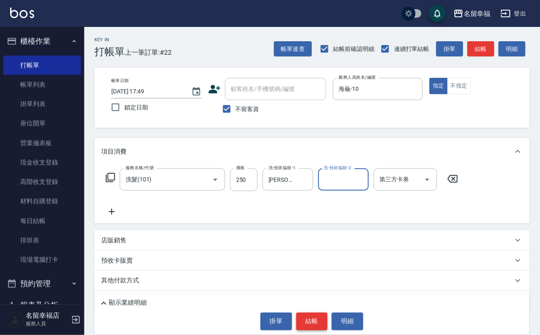
click at [321, 313] on button "結帳" at bounding box center [312, 322] width 32 height 18
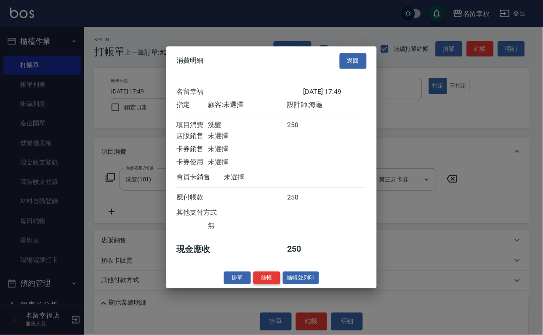
click at [260, 285] on button "結帳" at bounding box center [267, 278] width 27 height 13
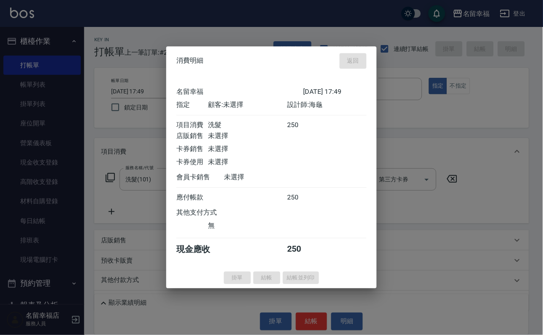
type input "[DATE] 17:50"
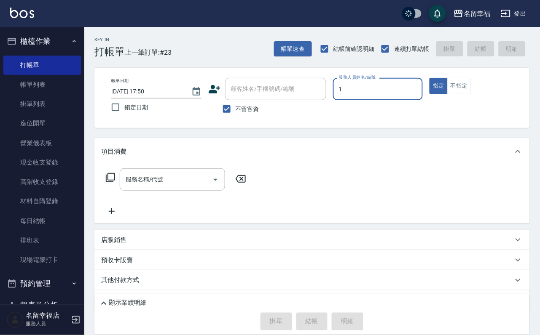
type input "[PERSON_NAME]-1"
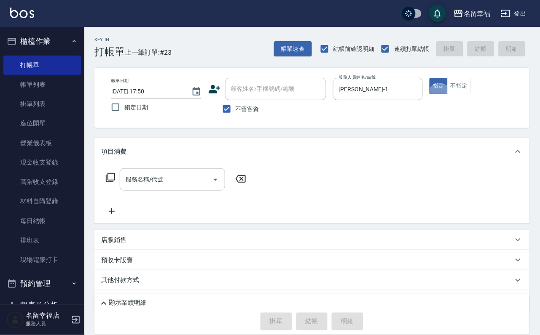
click at [184, 185] on input "服務名稱/代號" at bounding box center [165, 179] width 85 height 15
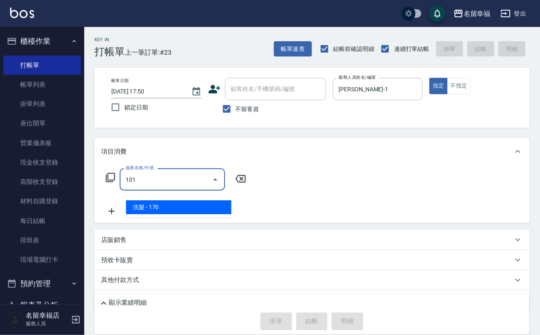
type input "洗髮(101)"
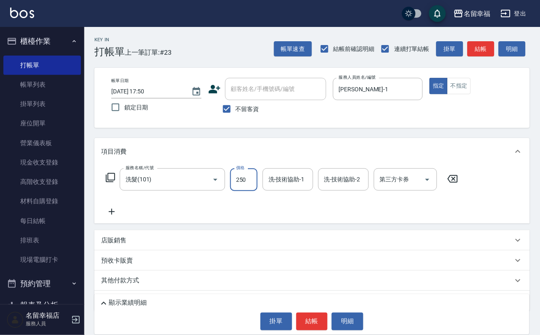
type input "250"
type input "[PERSON_NAME]-1"
click at [307, 327] on button "結帳" at bounding box center [312, 322] width 32 height 18
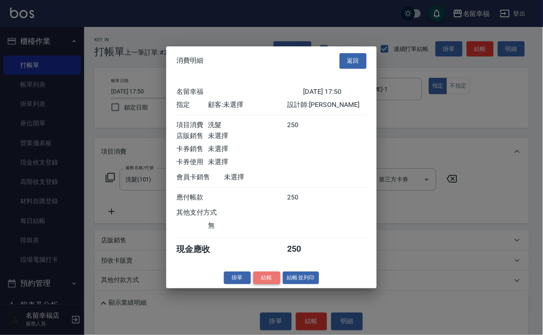
click at [268, 285] on button "結帳" at bounding box center [267, 278] width 27 height 13
type input "[DATE] 17:51"
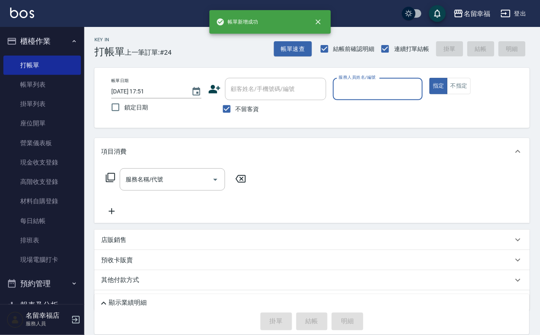
drag, startPoint x: 20, startPoint y: 87, endPoint x: 80, endPoint y: 90, distance: 59.9
click at [20, 87] on link "帳單列表" at bounding box center [42, 84] width 78 height 19
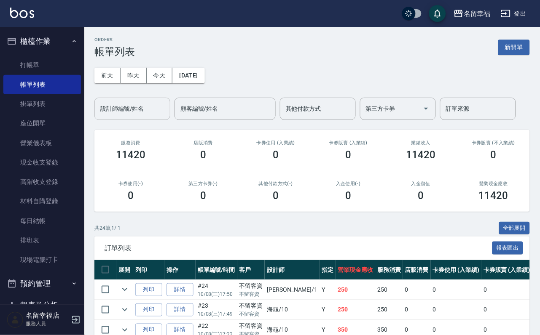
click at [128, 103] on div "設計師編號/姓名" at bounding box center [132, 109] width 76 height 22
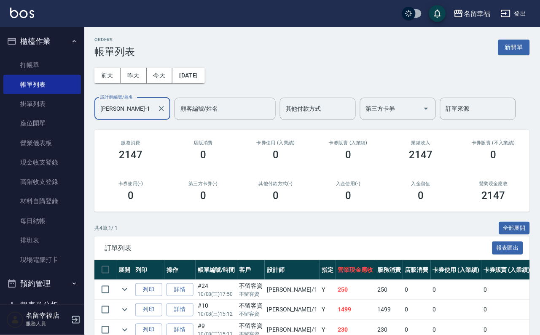
scroll to position [124, 0]
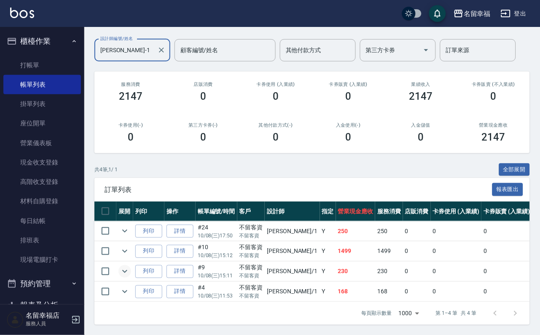
type input "[PERSON_NAME]-1"
click at [130, 267] on icon "expand row" at bounding box center [125, 272] width 10 height 10
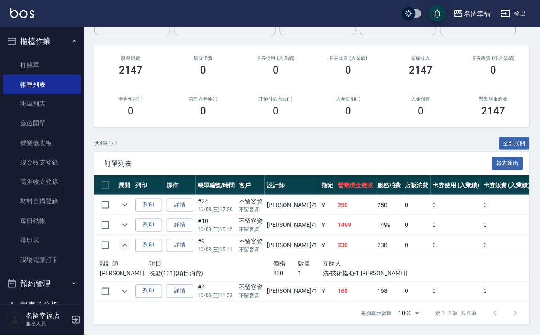
click at [130, 249] on icon "expand row" at bounding box center [125, 246] width 10 height 10
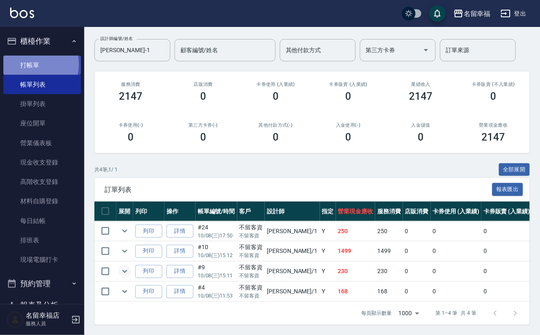
click at [24, 67] on link "打帳單" at bounding box center [42, 65] width 78 height 19
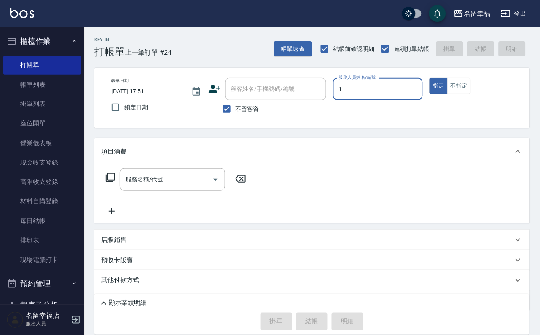
type input "[PERSON_NAME]-1"
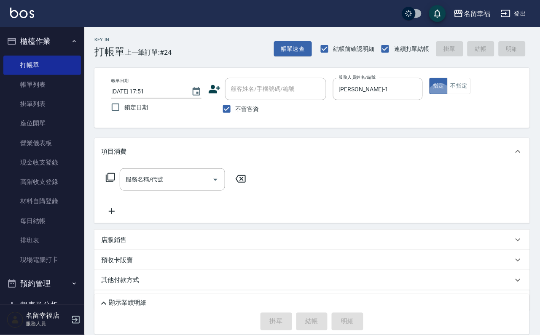
type button "true"
click at [199, 184] on input "服務名稱/代號" at bounding box center [165, 179] width 85 height 15
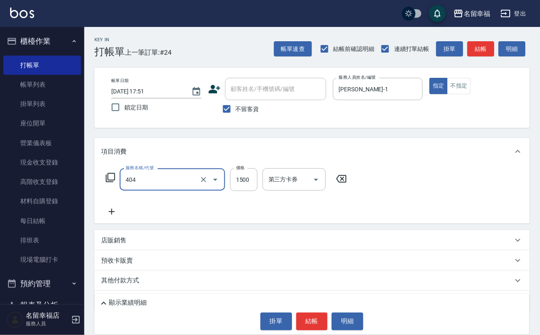
type input "設計染髮(404)"
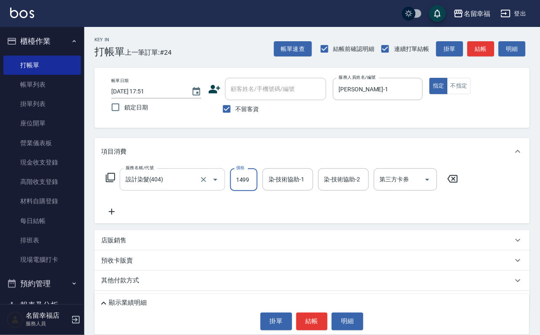
scroll to position [0, 0]
type input "1499"
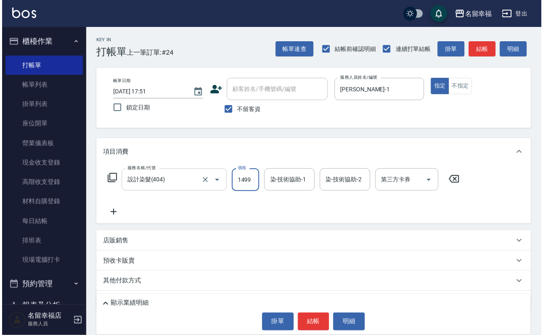
scroll to position [0, 0]
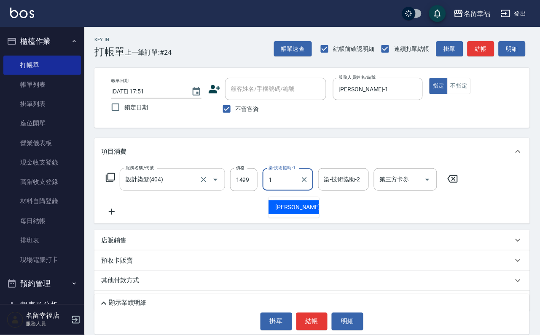
type input "[PERSON_NAME]-1"
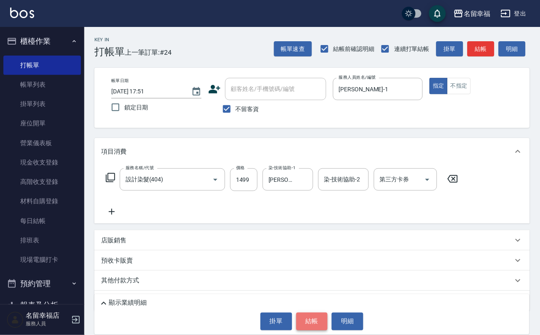
click at [305, 319] on button "結帳" at bounding box center [312, 322] width 32 height 18
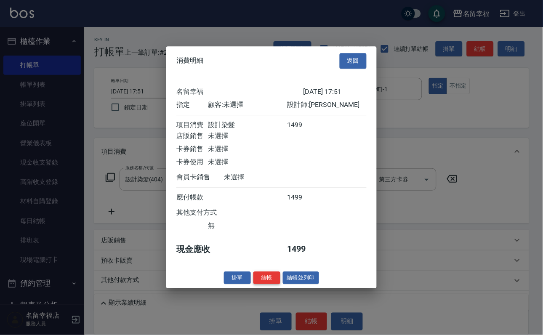
scroll to position [104, 0]
click at [265, 285] on button "結帳" at bounding box center [267, 278] width 27 height 13
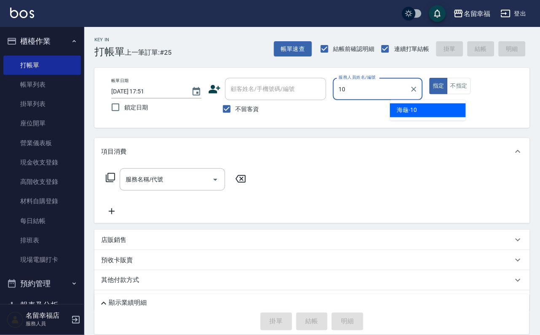
type input "海龜-10"
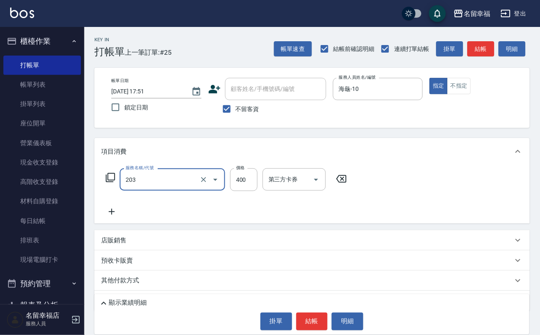
type input "指定單剪(203)"
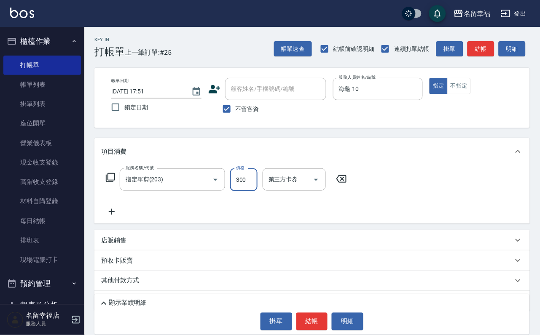
type input "300"
click at [316, 323] on button "結帳" at bounding box center [312, 322] width 32 height 18
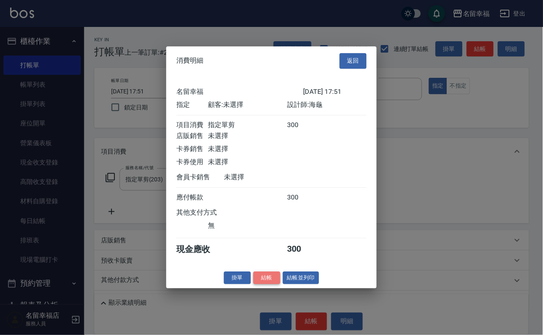
click at [260, 285] on button "結帳" at bounding box center [267, 278] width 27 height 13
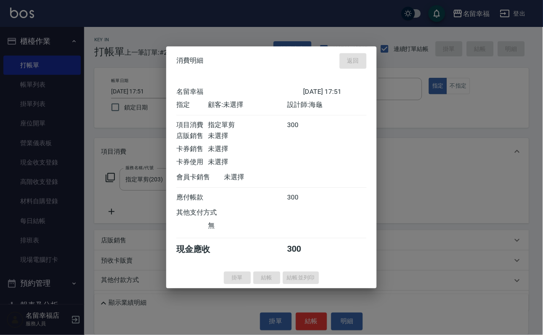
type input "[DATE] 18:07"
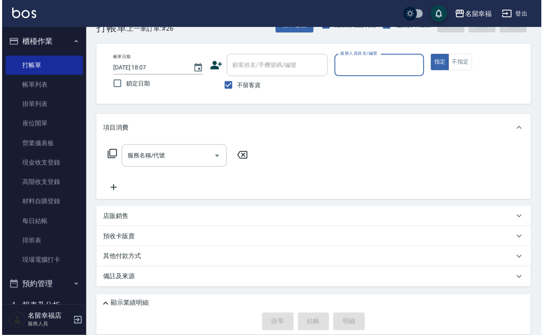
scroll to position [50, 0]
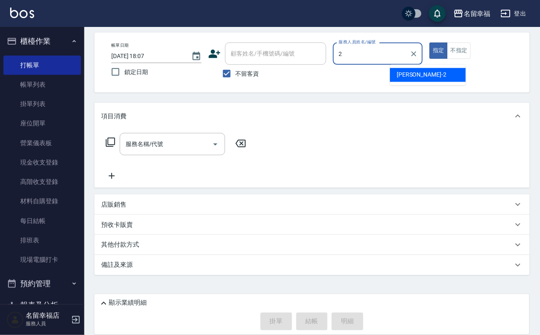
type input "碧涵-2"
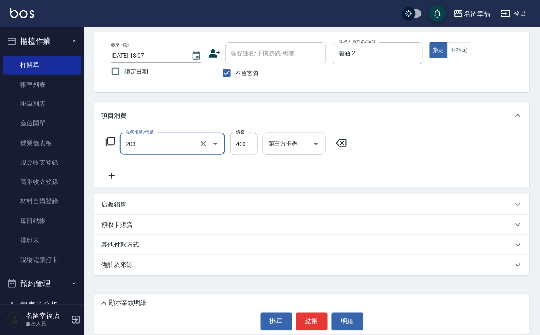
type input "指定單剪(203)"
type input "300"
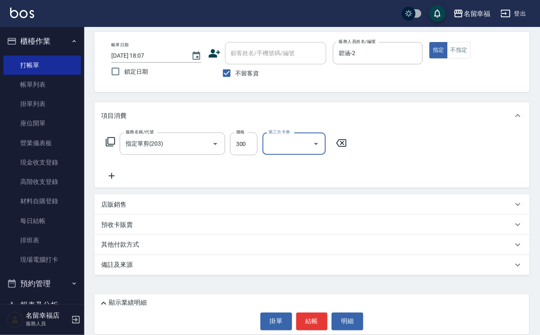
click at [113, 137] on icon at bounding box center [110, 142] width 10 height 10
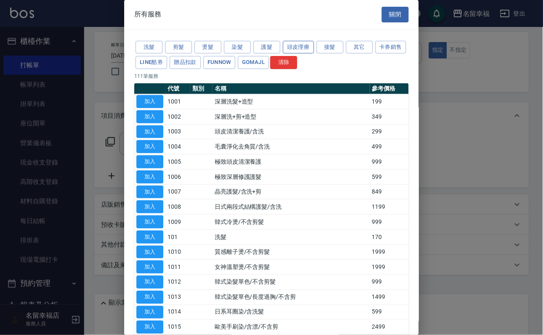
click at [314, 52] on button "頭皮理療" at bounding box center [298, 47] width 31 height 13
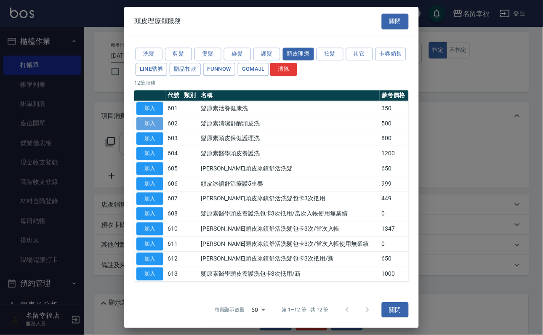
click at [148, 130] on button "加入" at bounding box center [150, 123] width 27 height 13
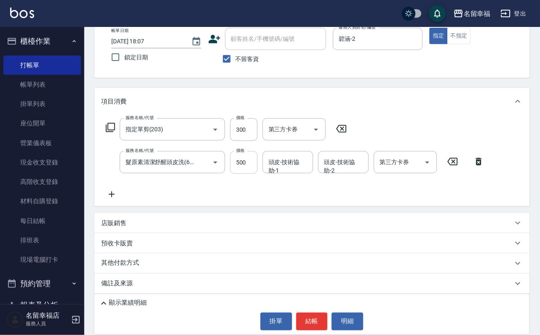
click at [242, 174] on input "500" at bounding box center [243, 162] width 27 height 23
type input "550"
type input "碧涵-2"
click at [308, 313] on button "結帳" at bounding box center [312, 322] width 32 height 18
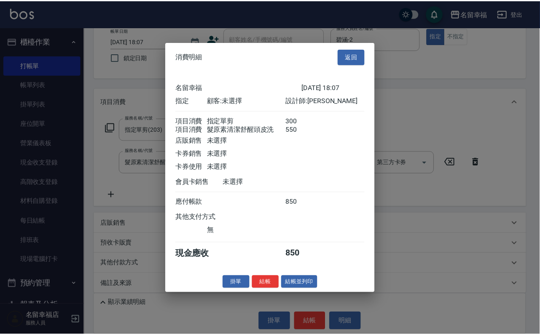
scroll to position [126, 0]
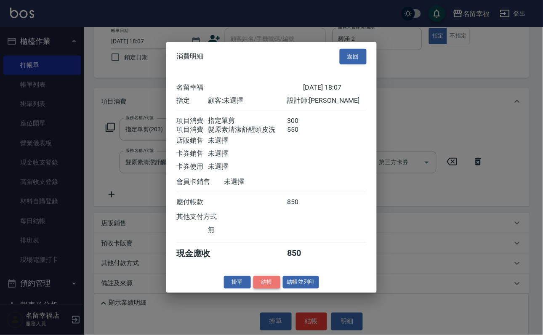
click at [264, 289] on button "結帳" at bounding box center [267, 282] width 27 height 13
type input "[DATE] 18:48"
